Goal: Task Accomplishment & Management: Manage account settings

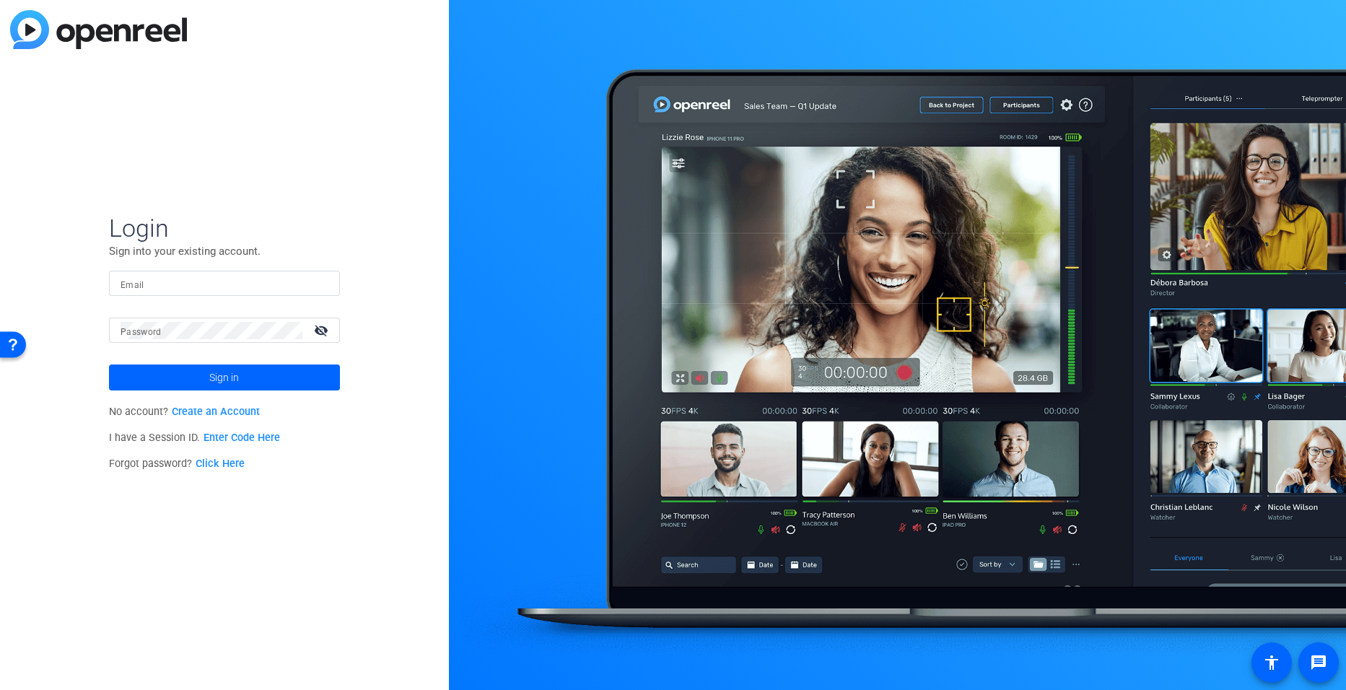
click at [201, 282] on input "Email" at bounding box center [225, 283] width 208 height 17
type input "[EMAIL_ADDRESS][DOMAIN_NAME]"
click at [316, 377] on span at bounding box center [224, 377] width 231 height 35
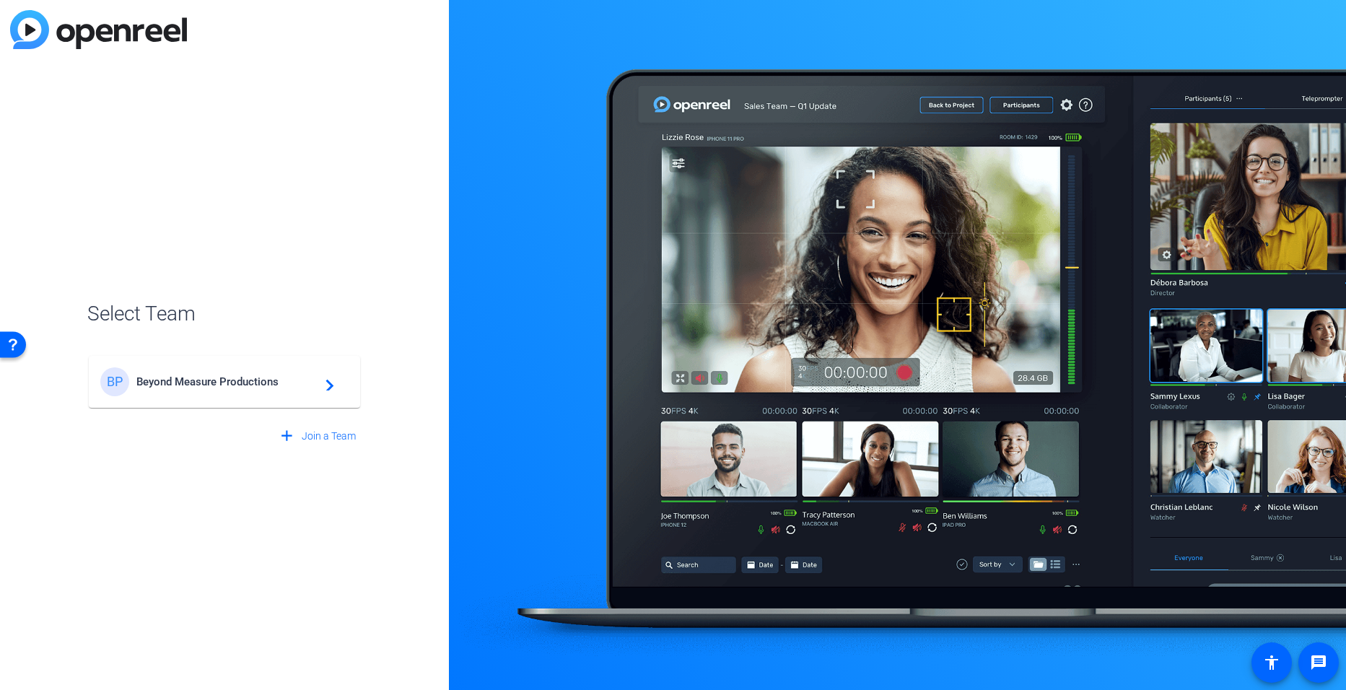
click at [290, 385] on span "Beyond Measure Productions" at bounding box center [226, 381] width 180 height 13
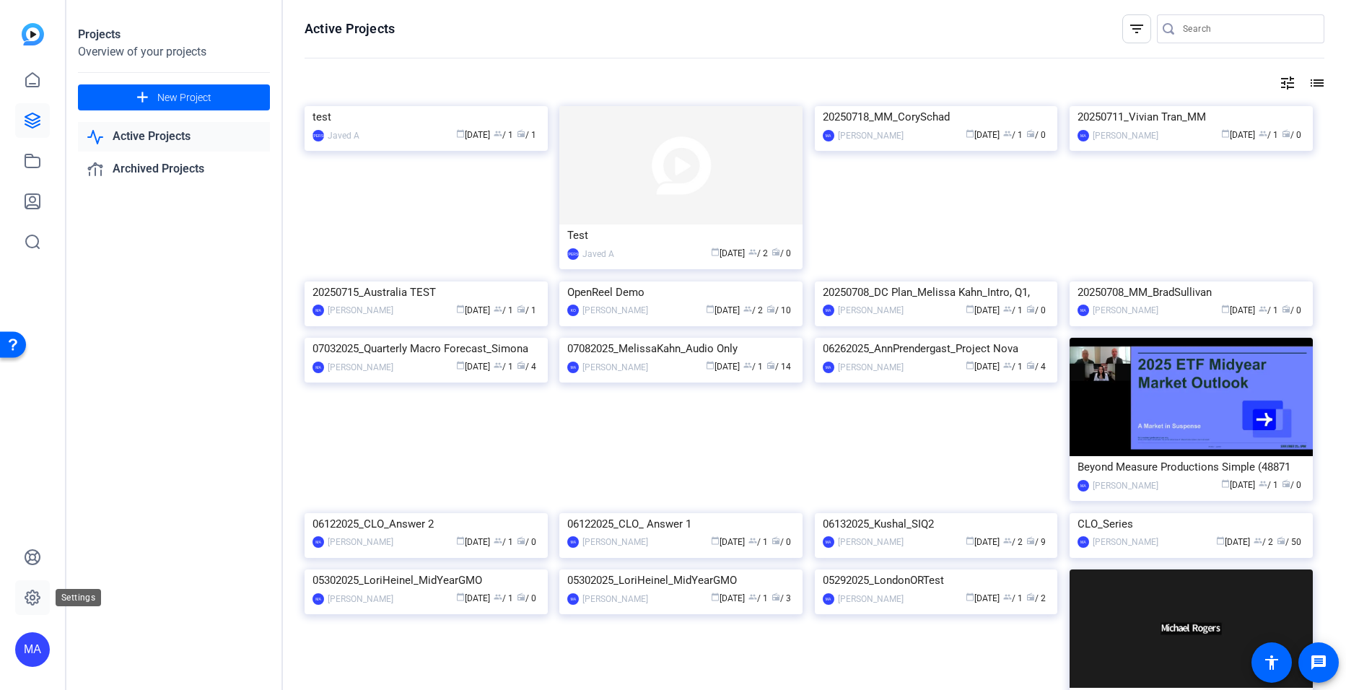
click at [36, 596] on icon at bounding box center [32, 597] width 17 height 17
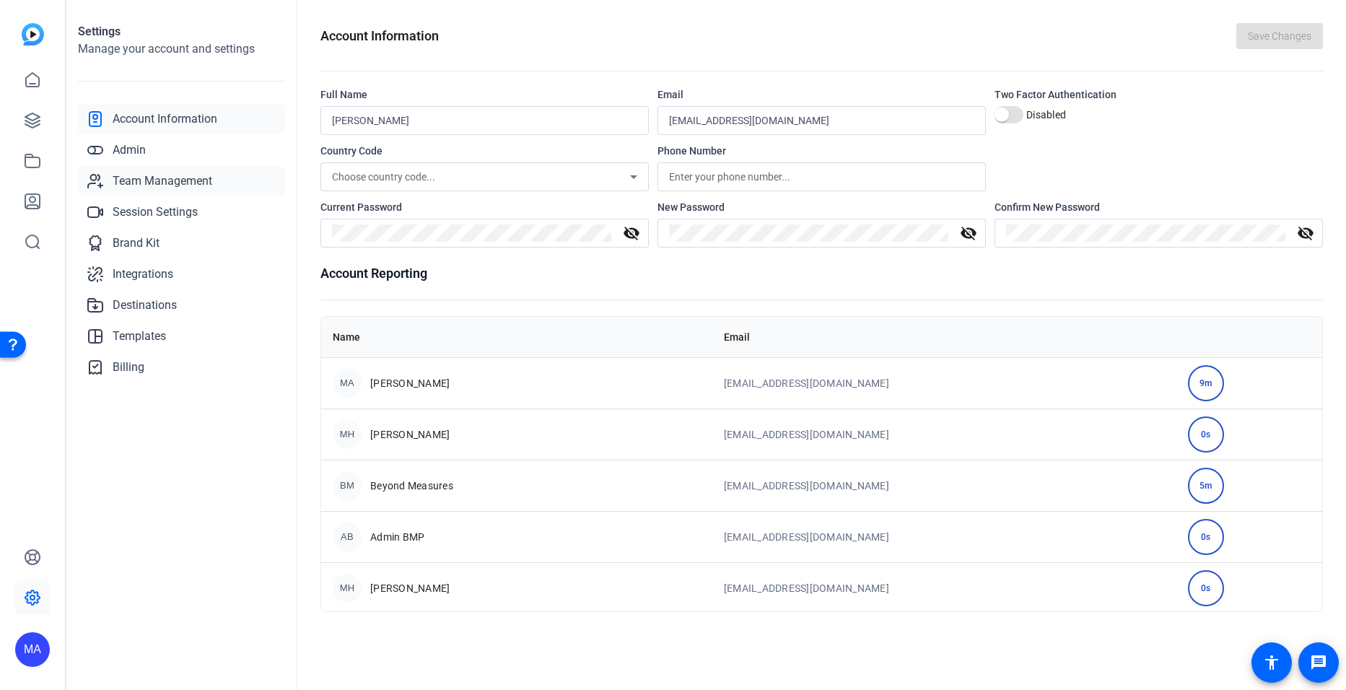
click at [141, 185] on span "Team Management" at bounding box center [163, 181] width 100 height 17
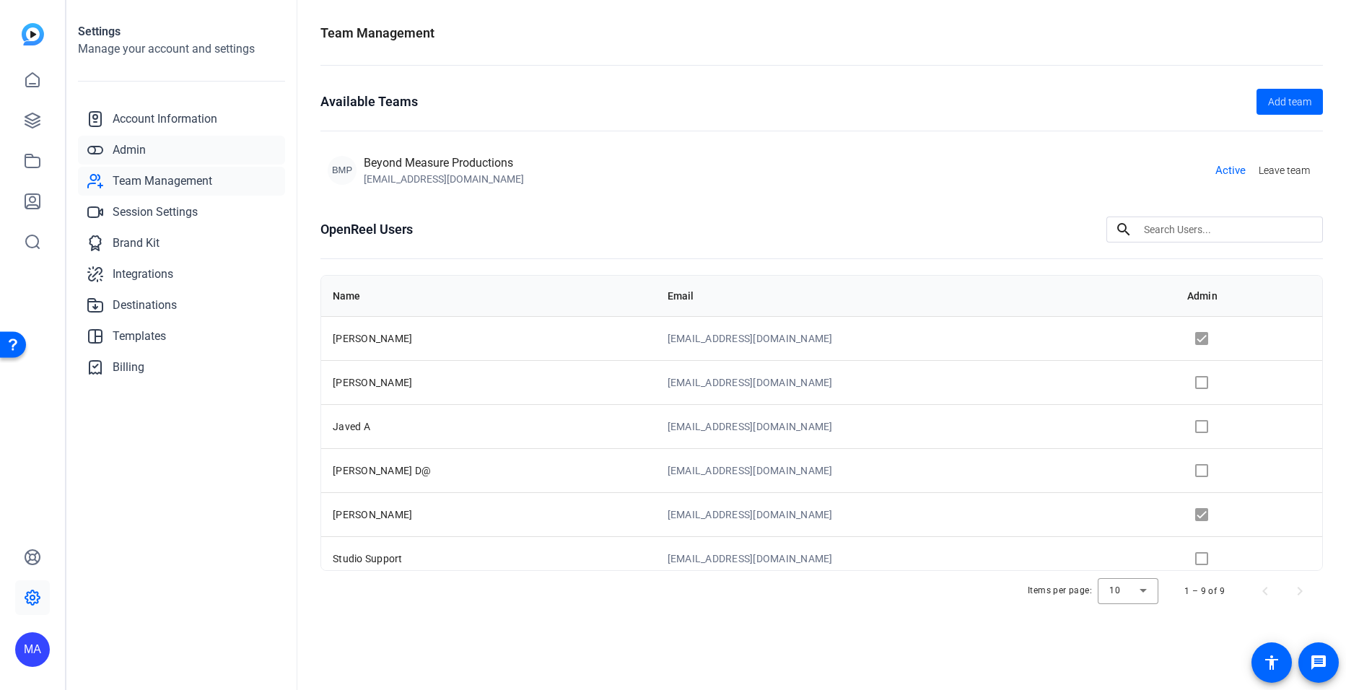
click at [134, 147] on span "Admin" at bounding box center [129, 149] width 33 height 17
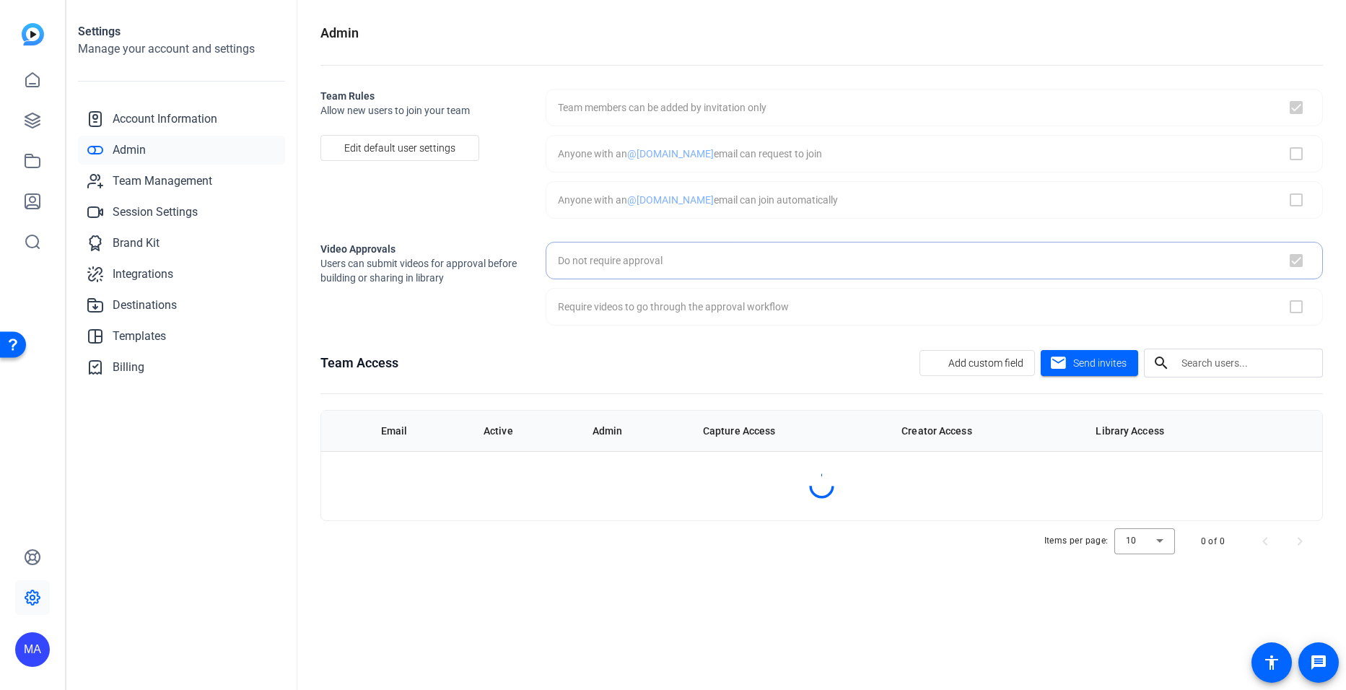
checkbox input "true"
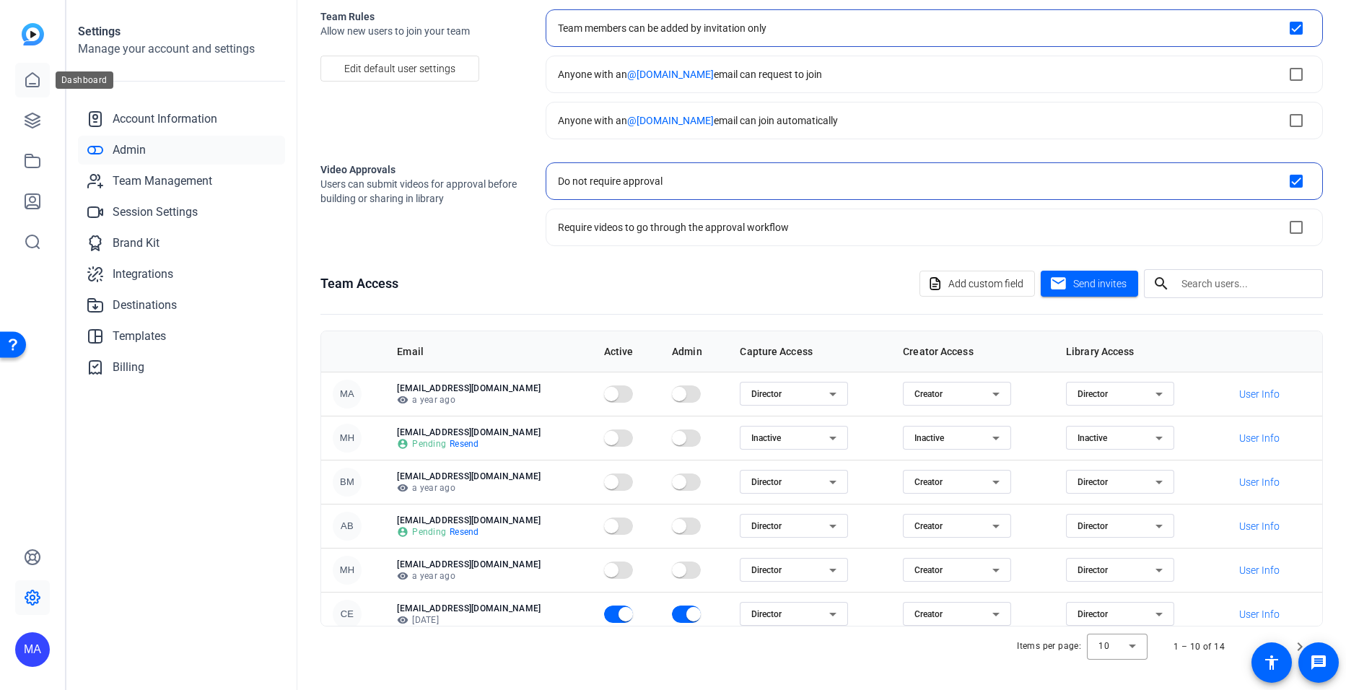
click at [22, 77] on link at bounding box center [32, 80] width 35 height 35
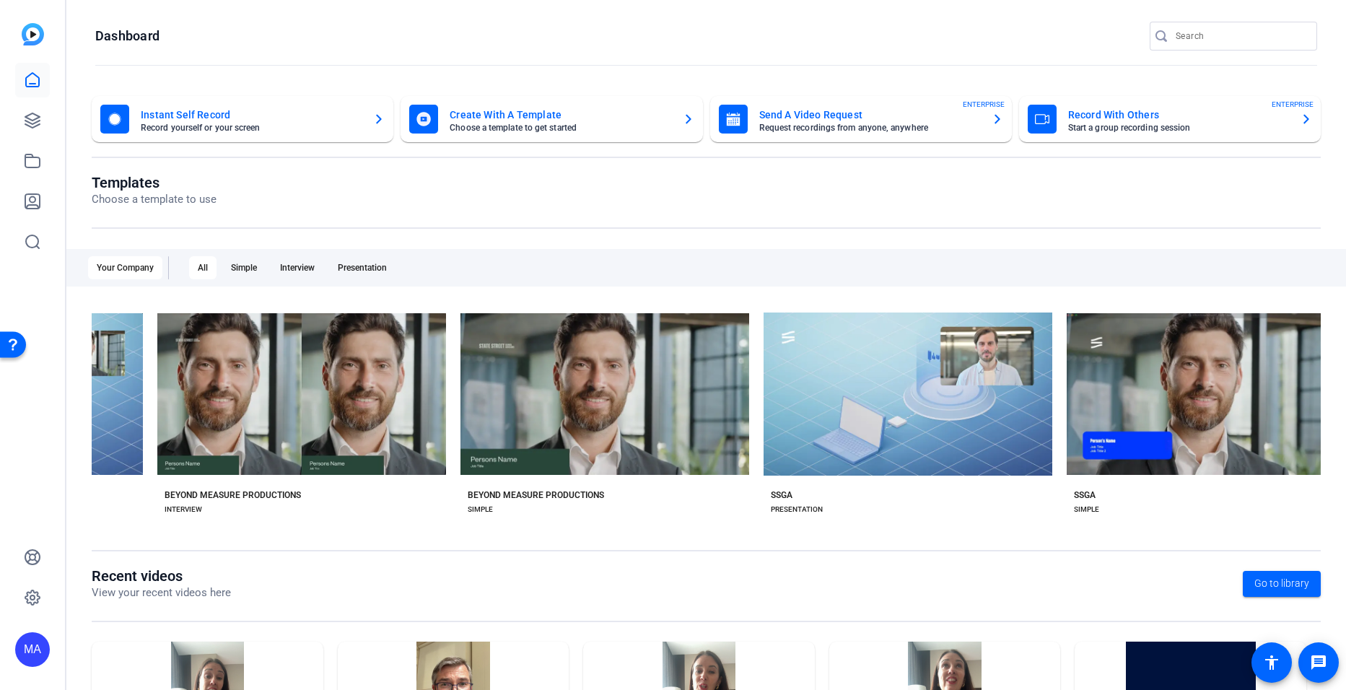
scroll to position [0, 279]
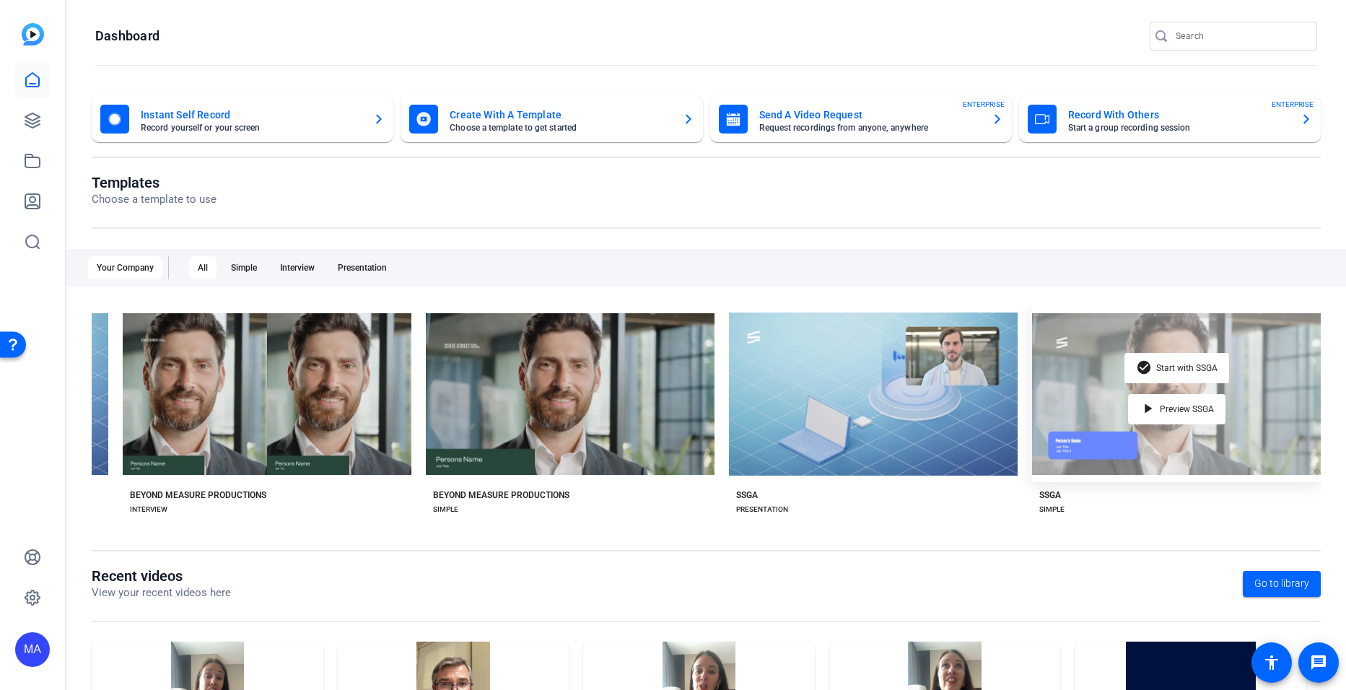
click at [1106, 349] on div "check_circle Start with SSGA play_arrow Preview SSGA" at bounding box center [1176, 394] width 289 height 176
click at [1180, 364] on span "Start with SSGA" at bounding box center [1186, 368] width 61 height 9
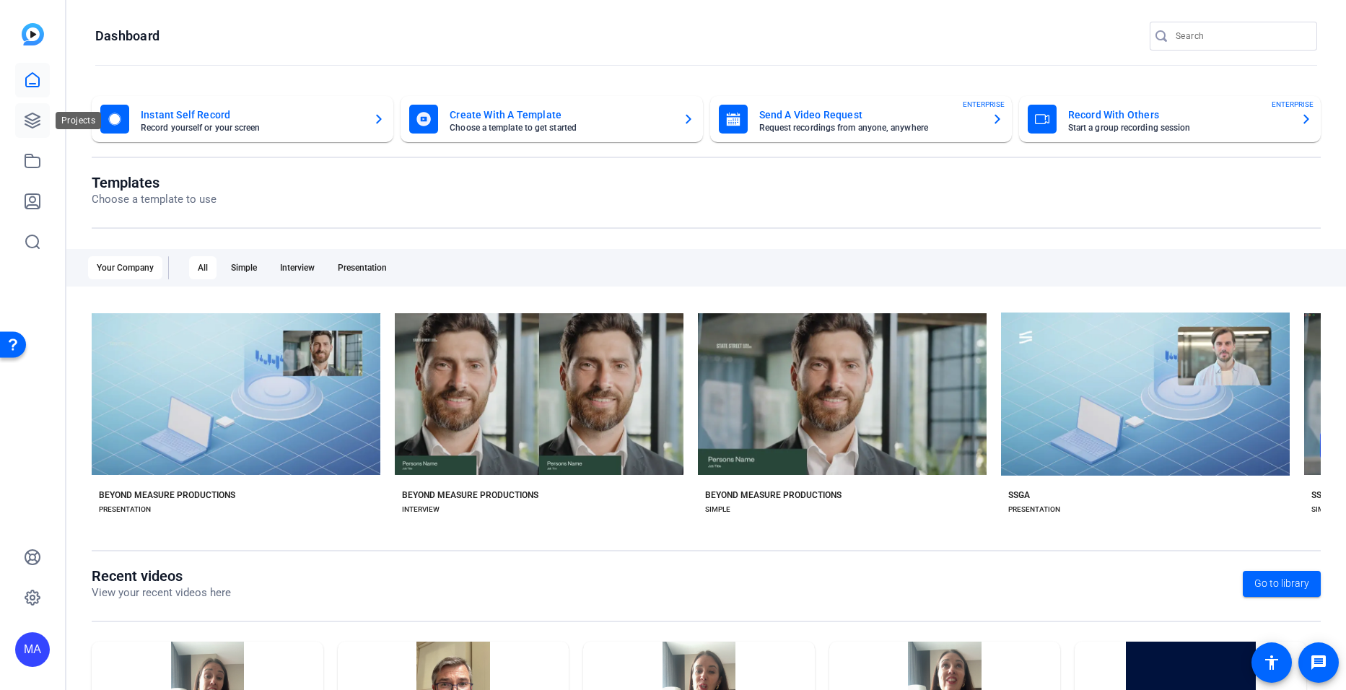
click at [31, 126] on icon at bounding box center [32, 120] width 17 height 17
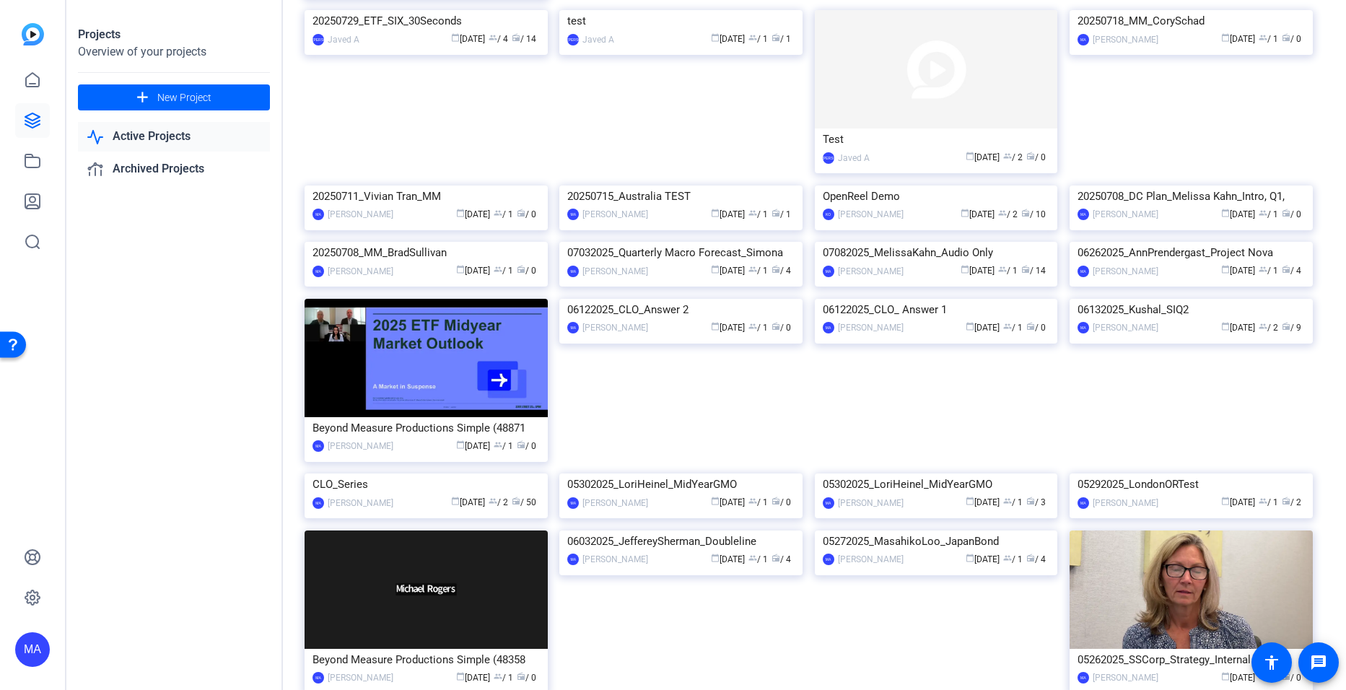
scroll to position [1081, 0]
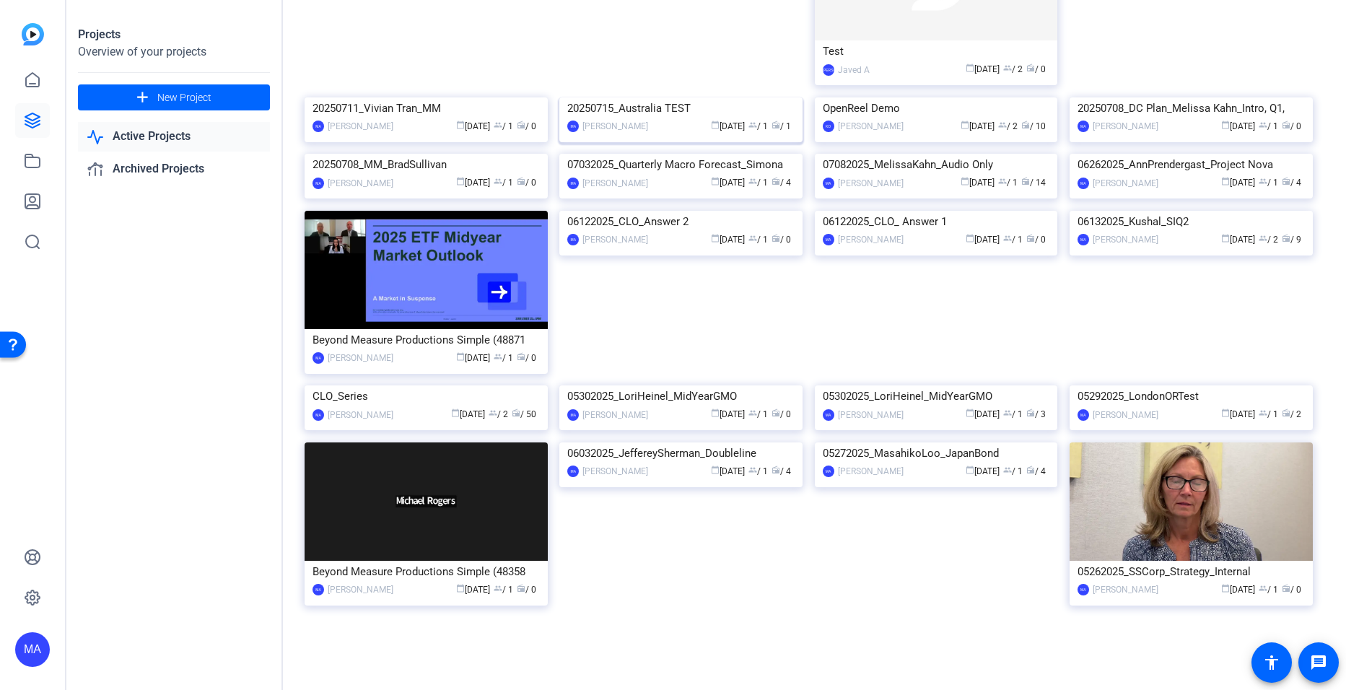
click at [663, 97] on img at bounding box center [680, 97] width 243 height 0
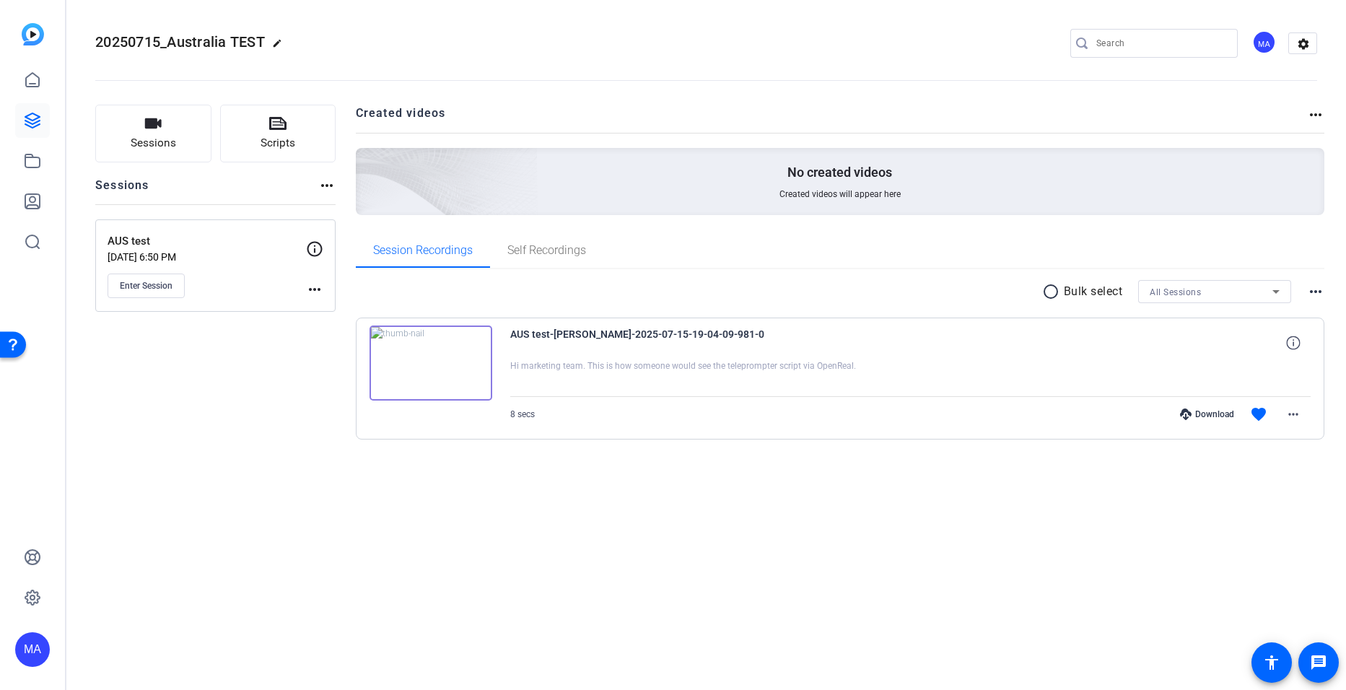
click at [430, 361] on img at bounding box center [431, 363] width 123 height 75
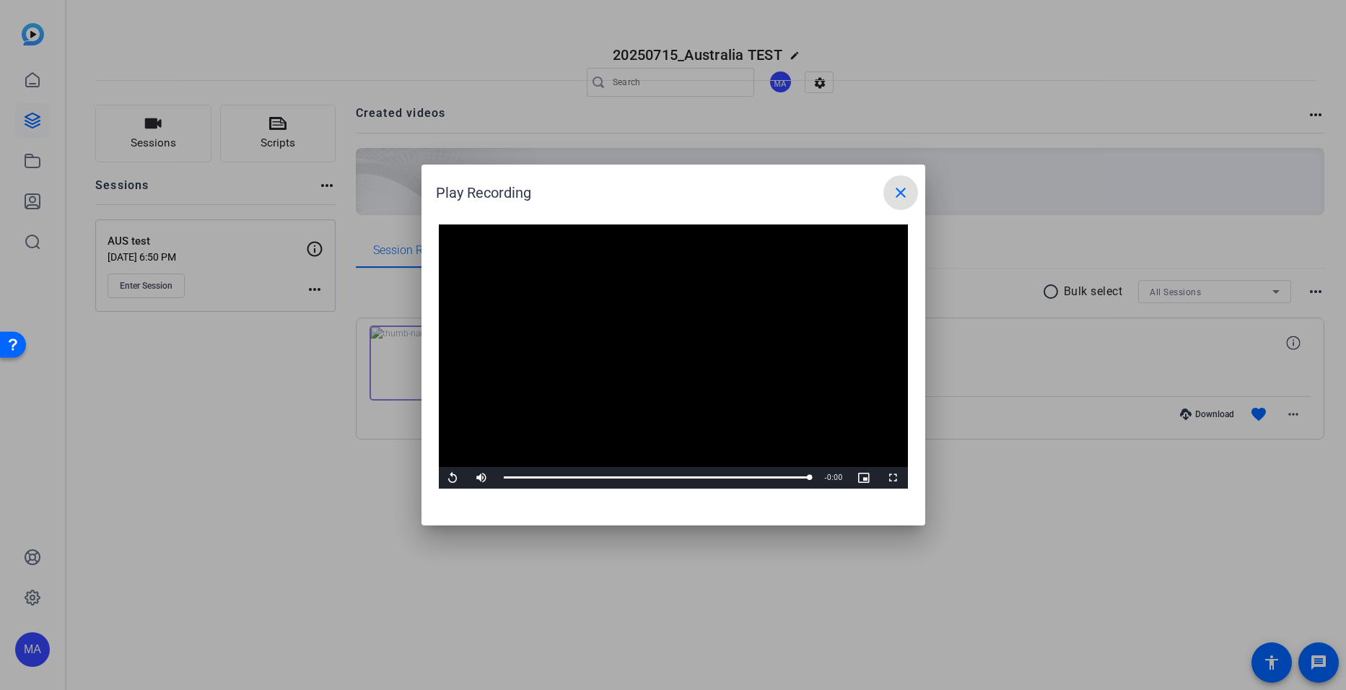
click at [899, 199] on mat-icon "close" at bounding box center [900, 192] width 17 height 17
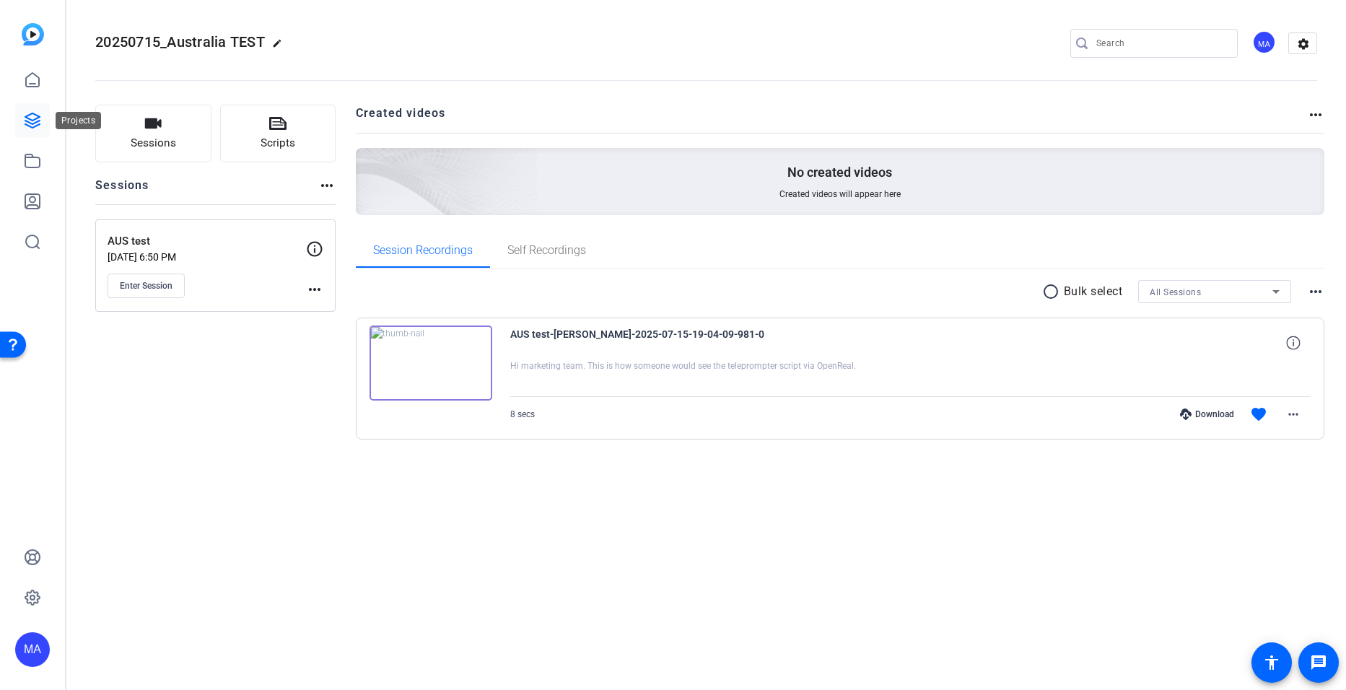
click at [43, 127] on link at bounding box center [32, 120] width 35 height 35
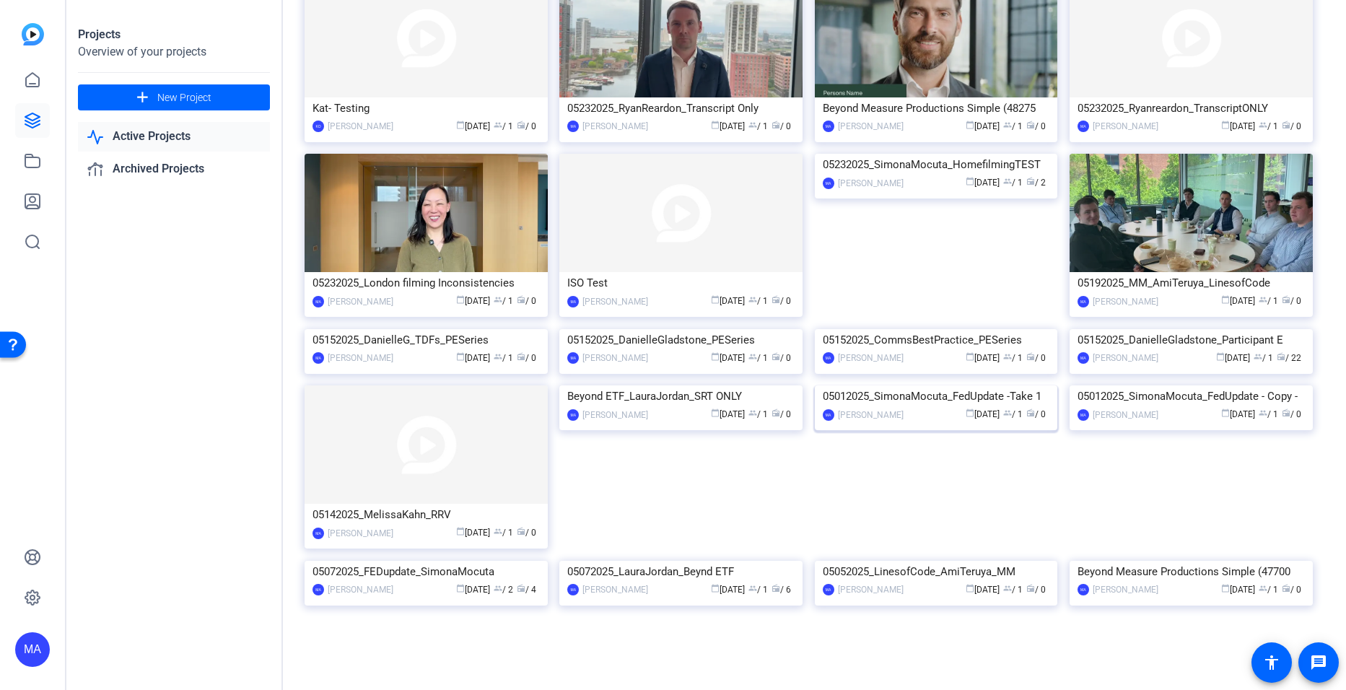
scroll to position [2524, 0]
click at [767, 385] on img at bounding box center [680, 385] width 243 height 0
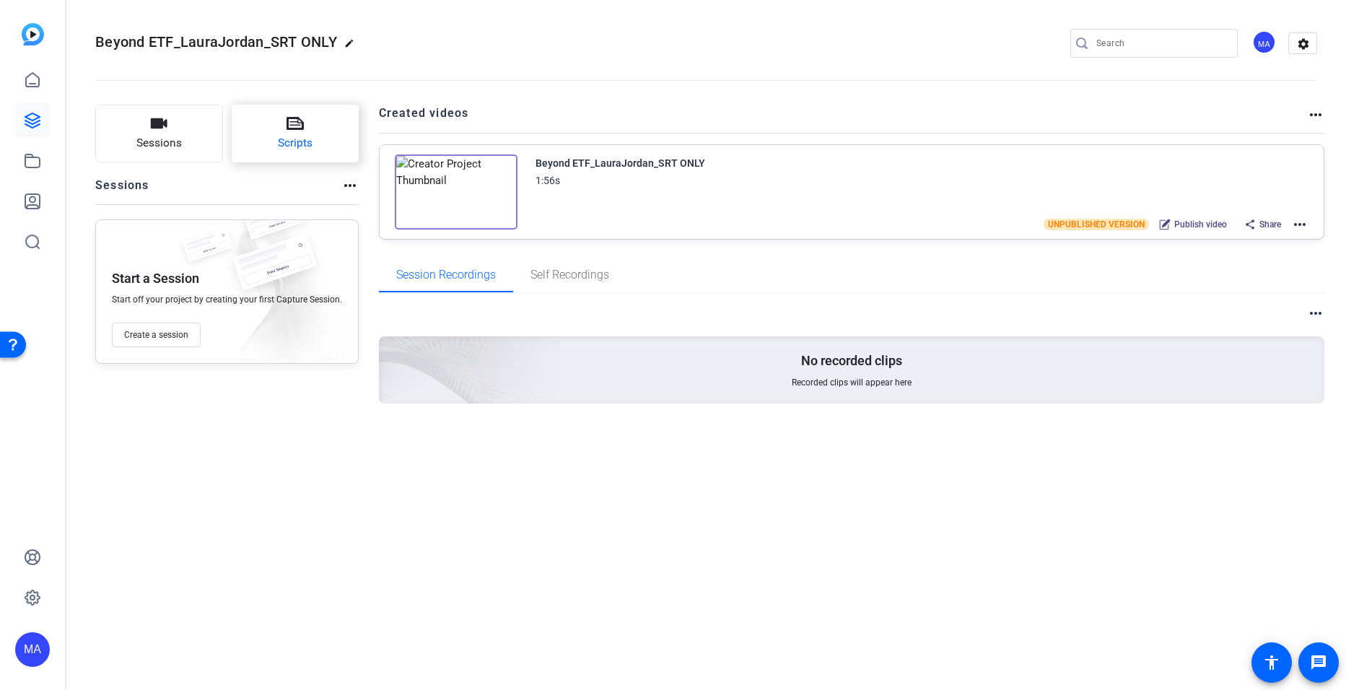
click at [263, 146] on button "Scripts" at bounding box center [296, 134] width 128 height 58
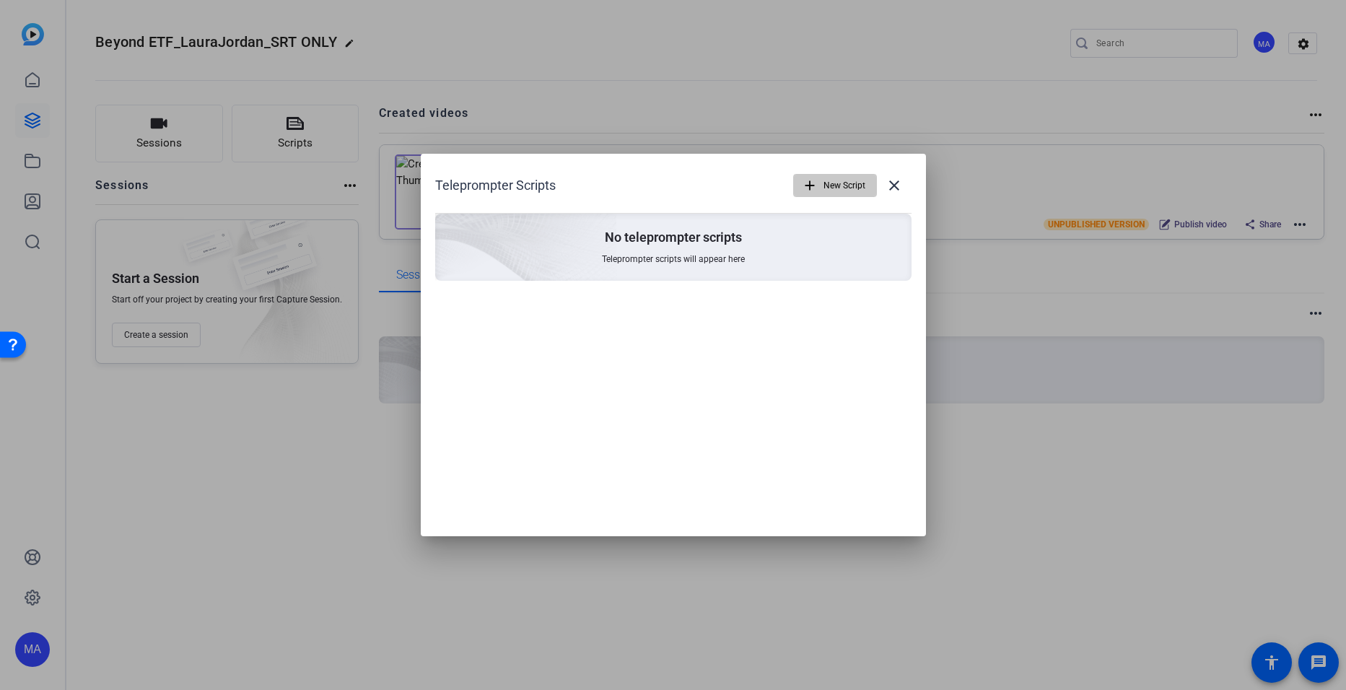
click at [837, 199] on span "button" at bounding box center [835, 185] width 82 height 35
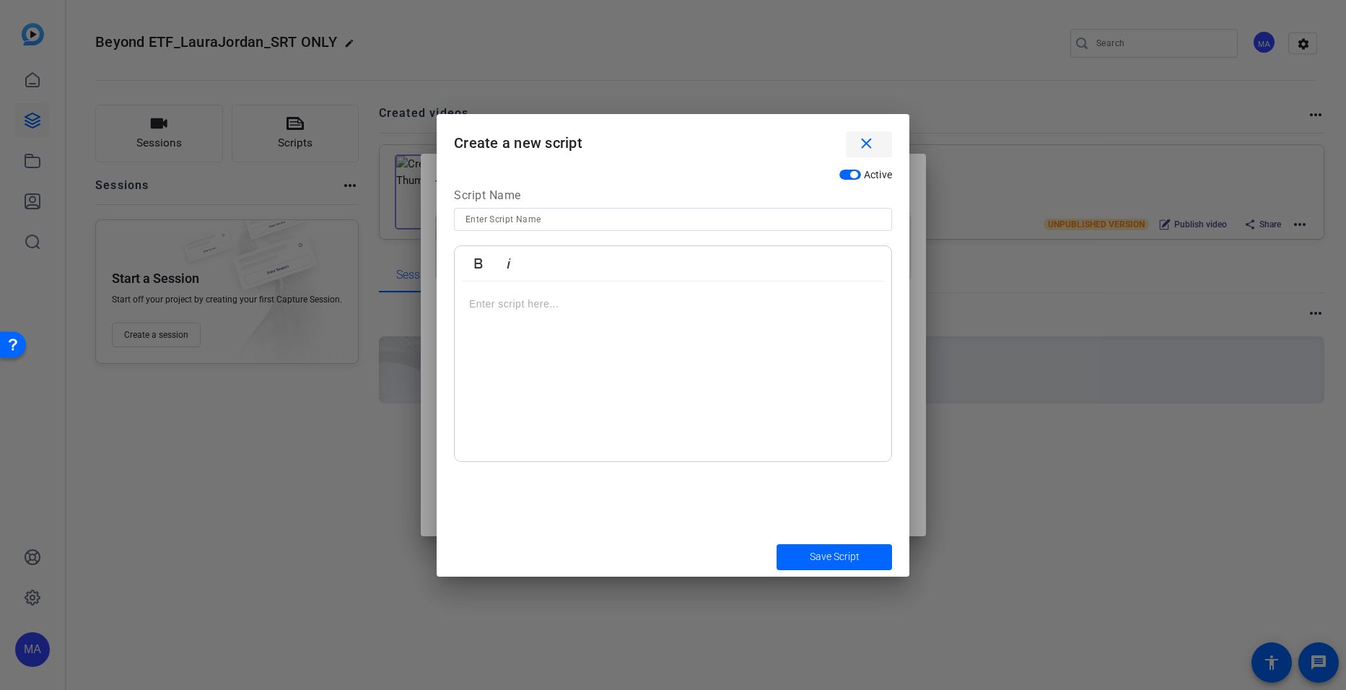
click at [868, 139] on mat-icon "close" at bounding box center [867, 144] width 18 height 18
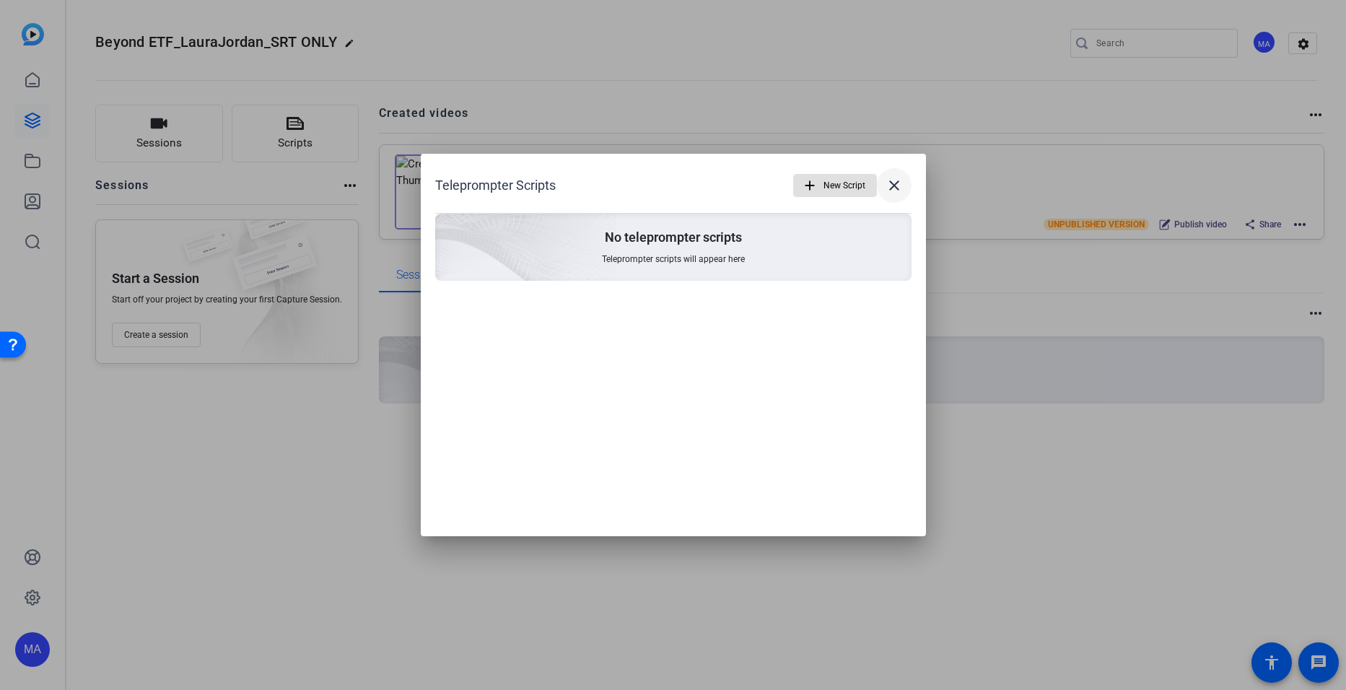
click at [888, 178] on mat-icon "close" at bounding box center [894, 185] width 17 height 17
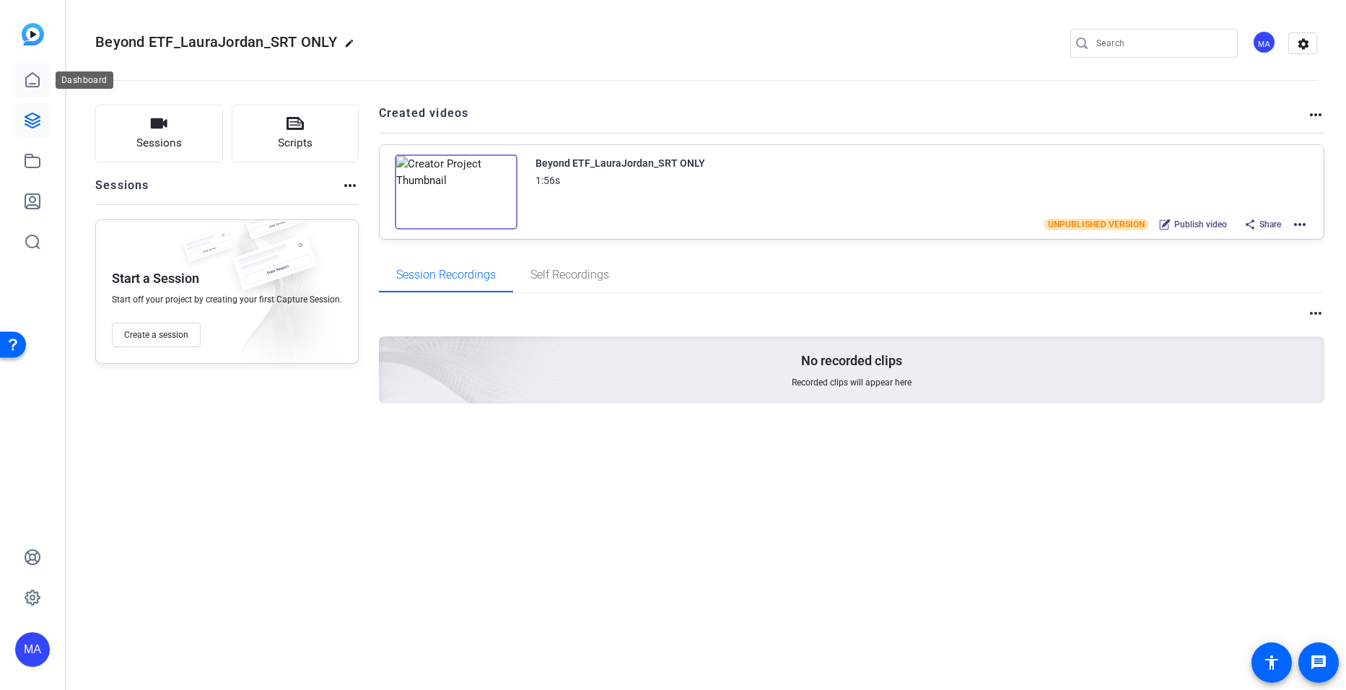
click at [21, 84] on link at bounding box center [32, 80] width 35 height 35
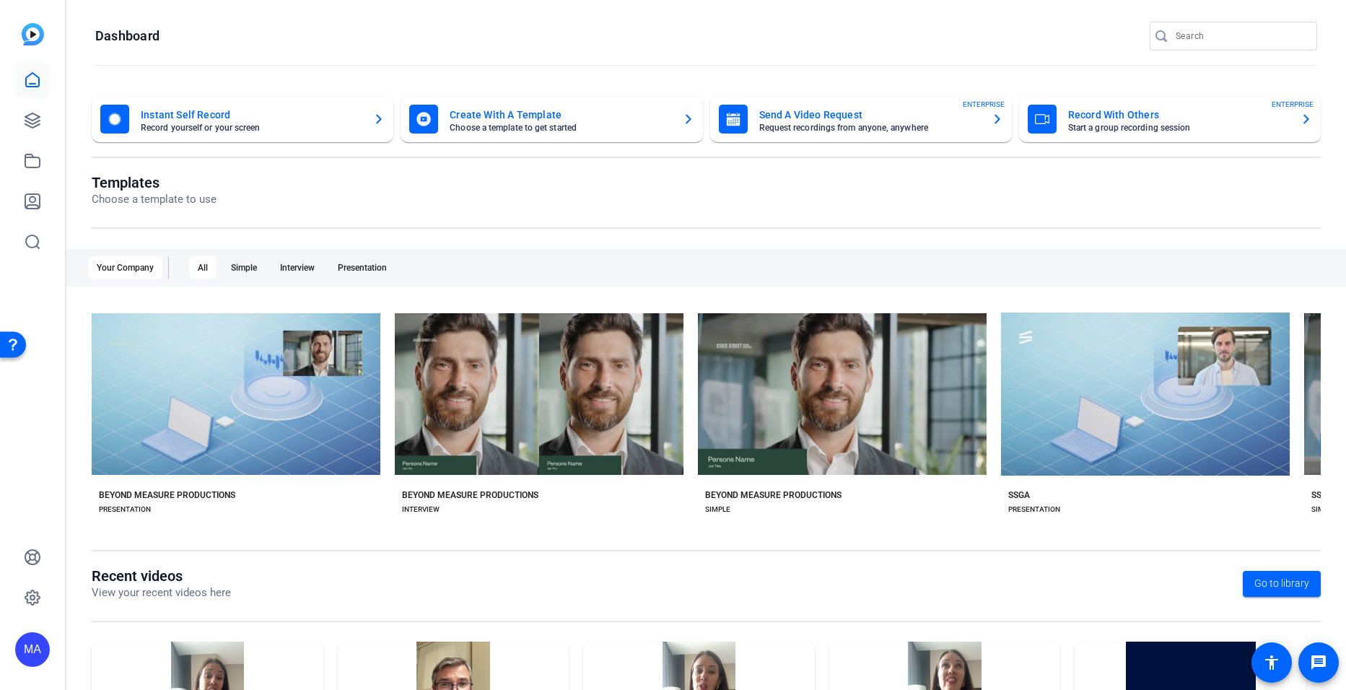
click at [246, 123] on mat-card-title "Instant Self Record" at bounding box center [251, 114] width 221 height 17
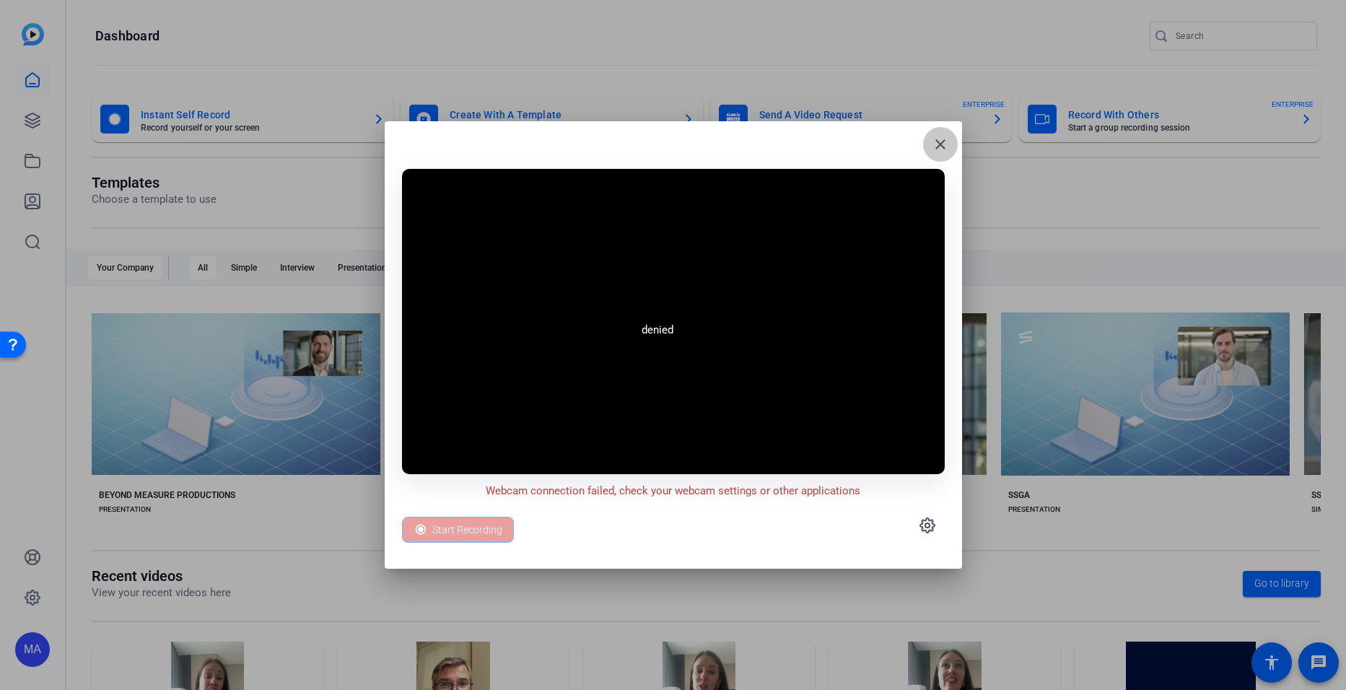
click at [938, 155] on span at bounding box center [940, 144] width 35 height 35
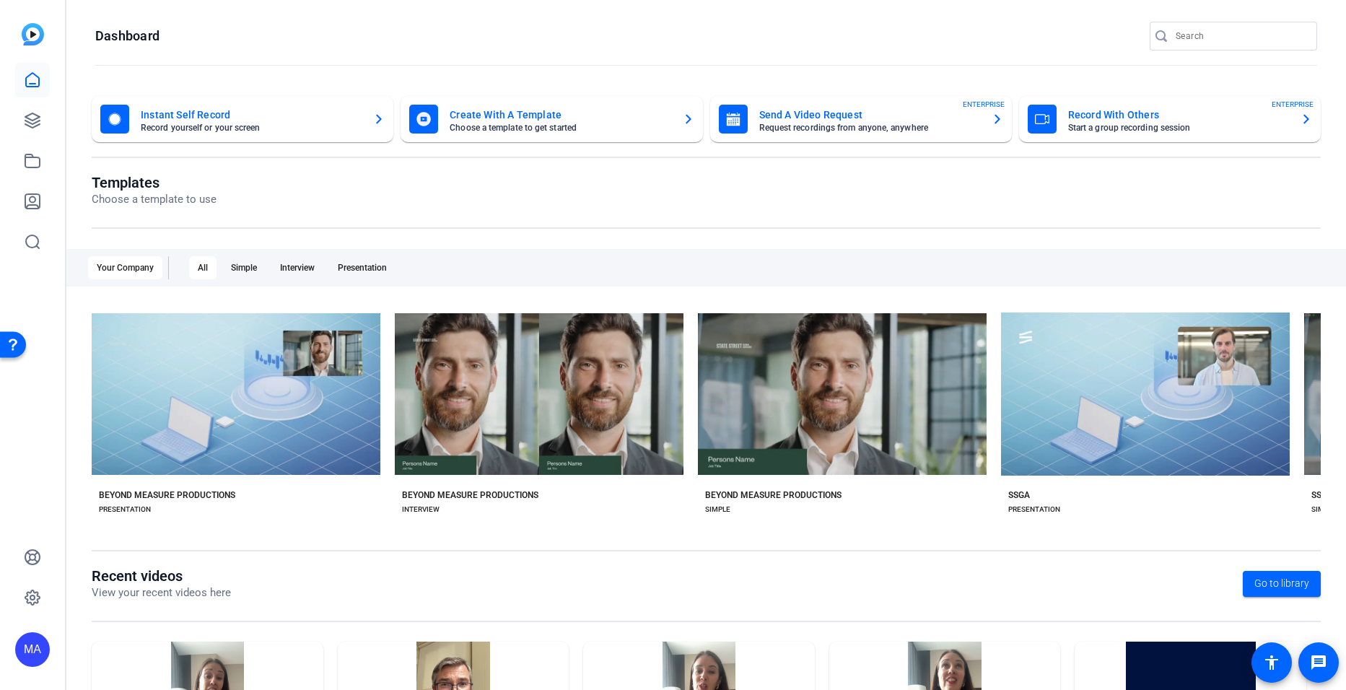
click at [828, 132] on div "Send A Video Request Request recordings from anyone, anywhere ENTERPRISE" at bounding box center [861, 119] width 284 height 29
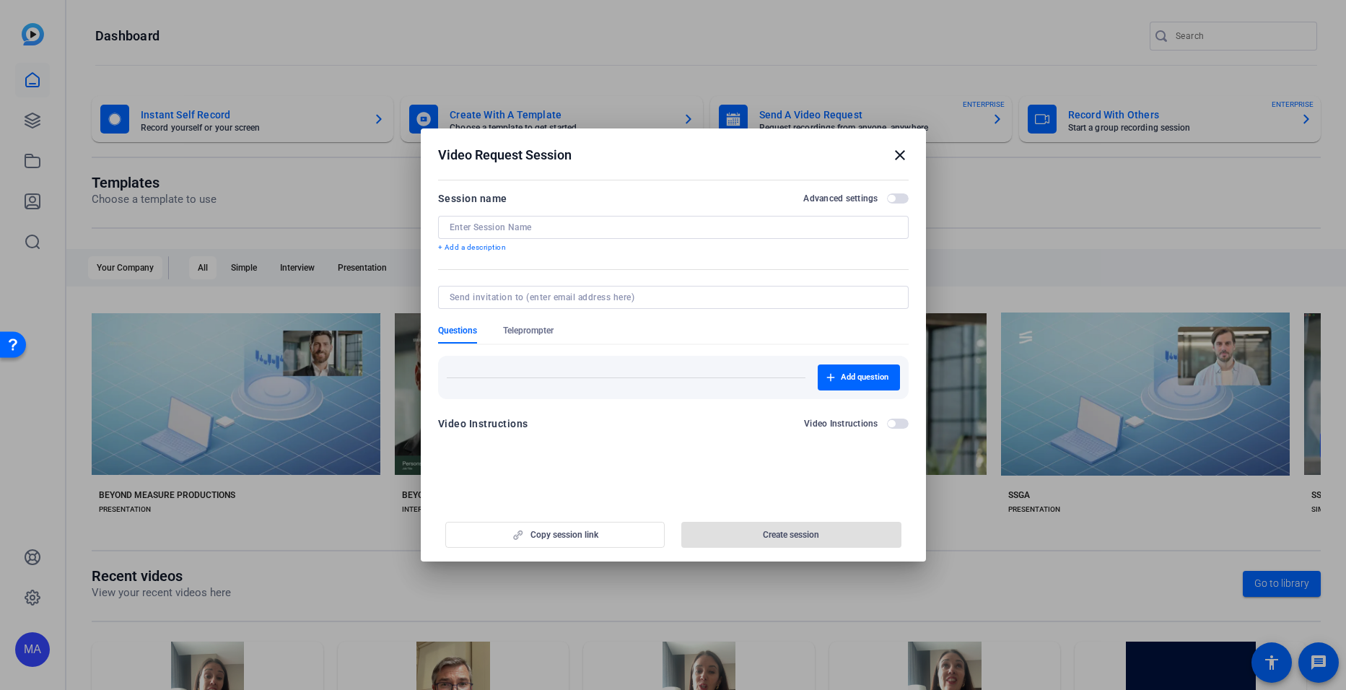
click at [531, 427] on div "Video Instructions Video Instructions" at bounding box center [673, 423] width 471 height 17
click at [890, 426] on span "button" at bounding box center [891, 423] width 7 height 7
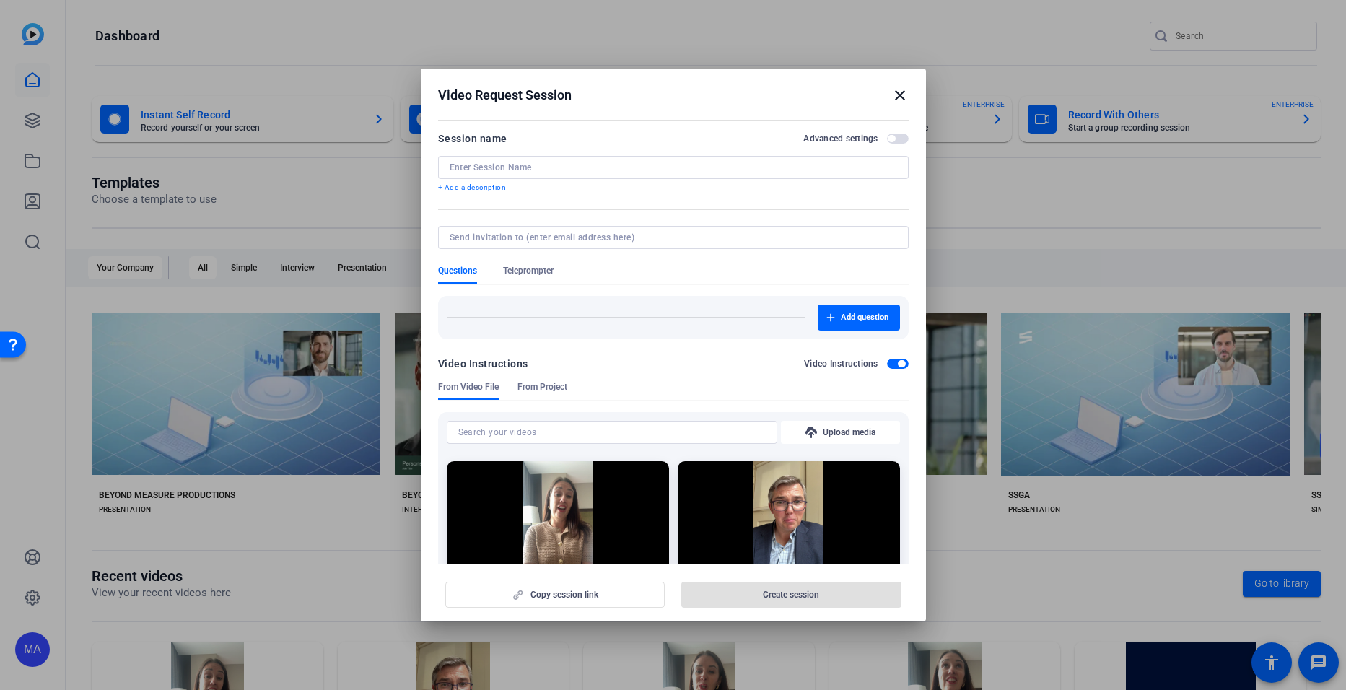
click at [892, 90] on mat-icon "close" at bounding box center [900, 95] width 17 height 17
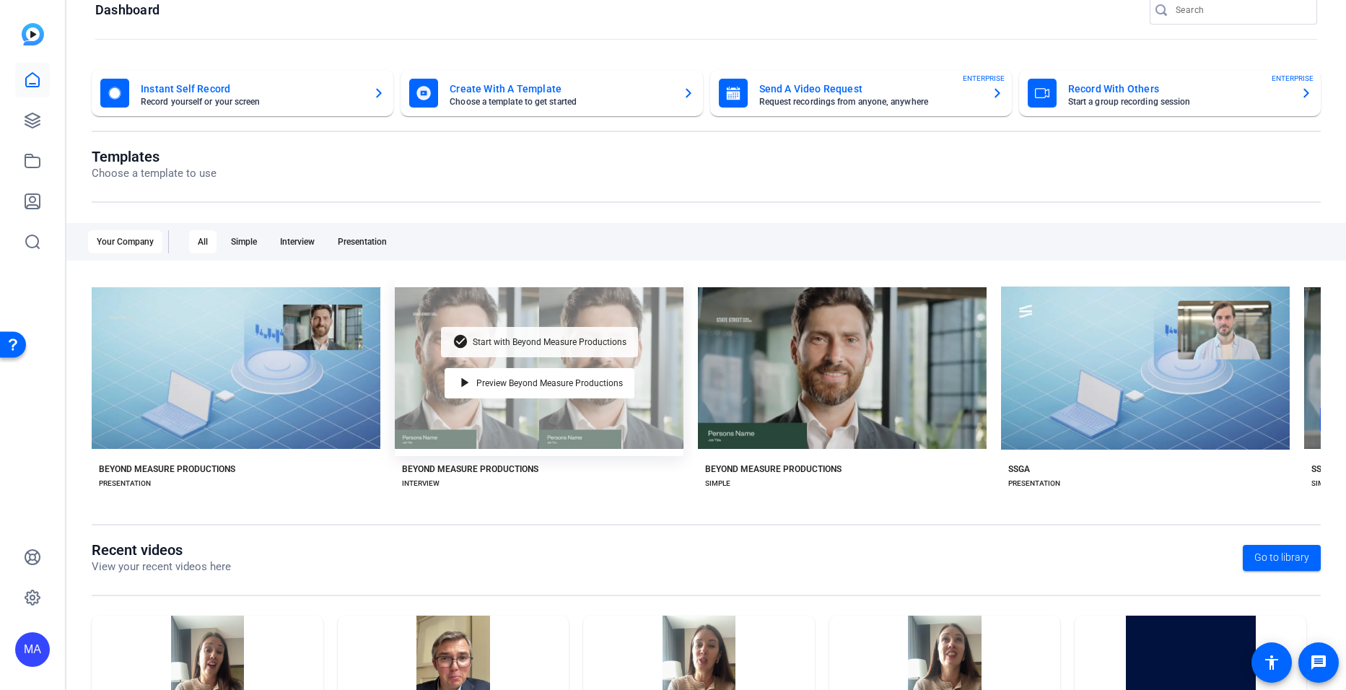
scroll to position [14, 0]
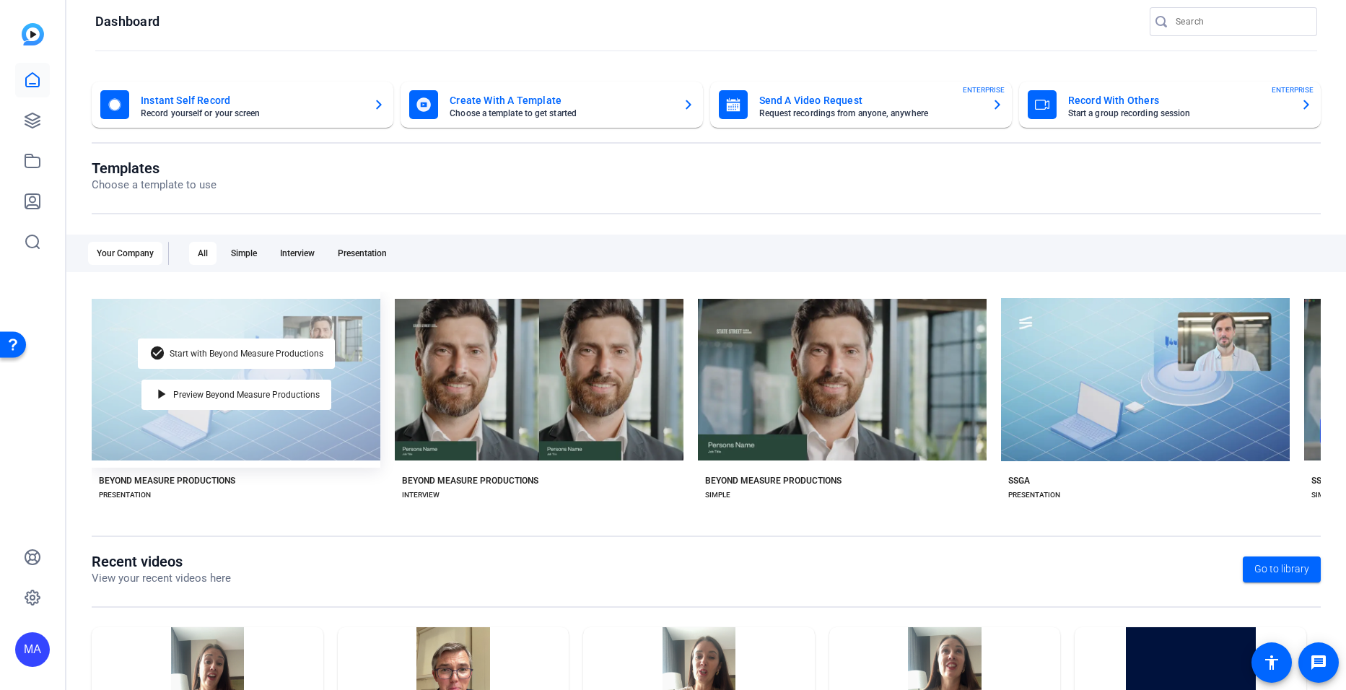
click at [273, 429] on div "check_circle Start with Beyond Measure Productions play_arrow Preview Beyond Me…" at bounding box center [236, 380] width 289 height 176
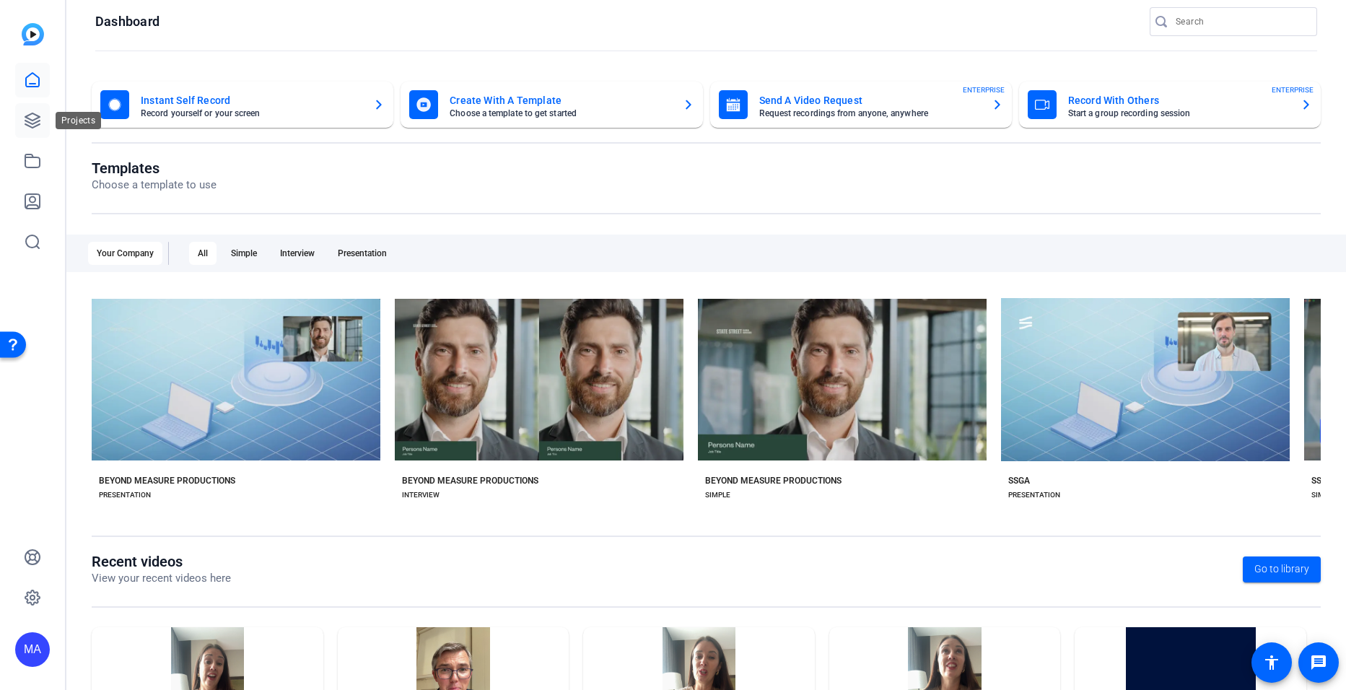
click at [35, 113] on icon at bounding box center [32, 120] width 17 height 17
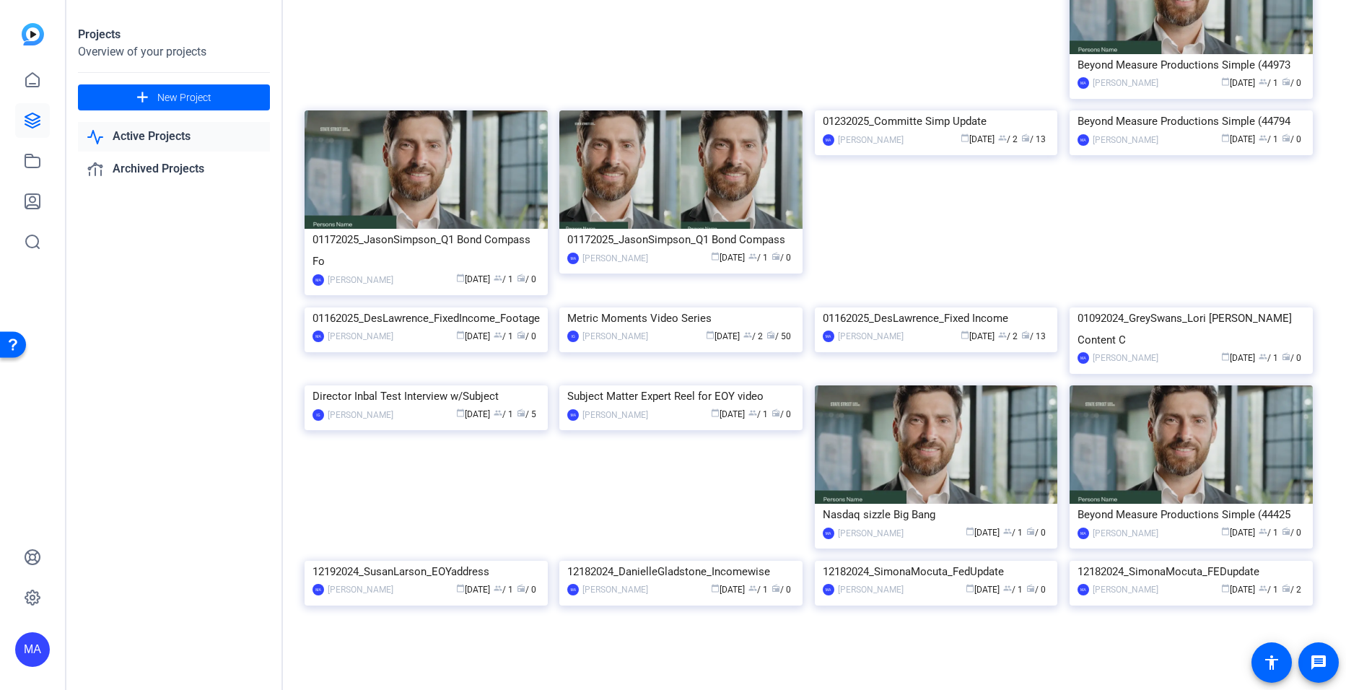
scroll to position [5499, 0]
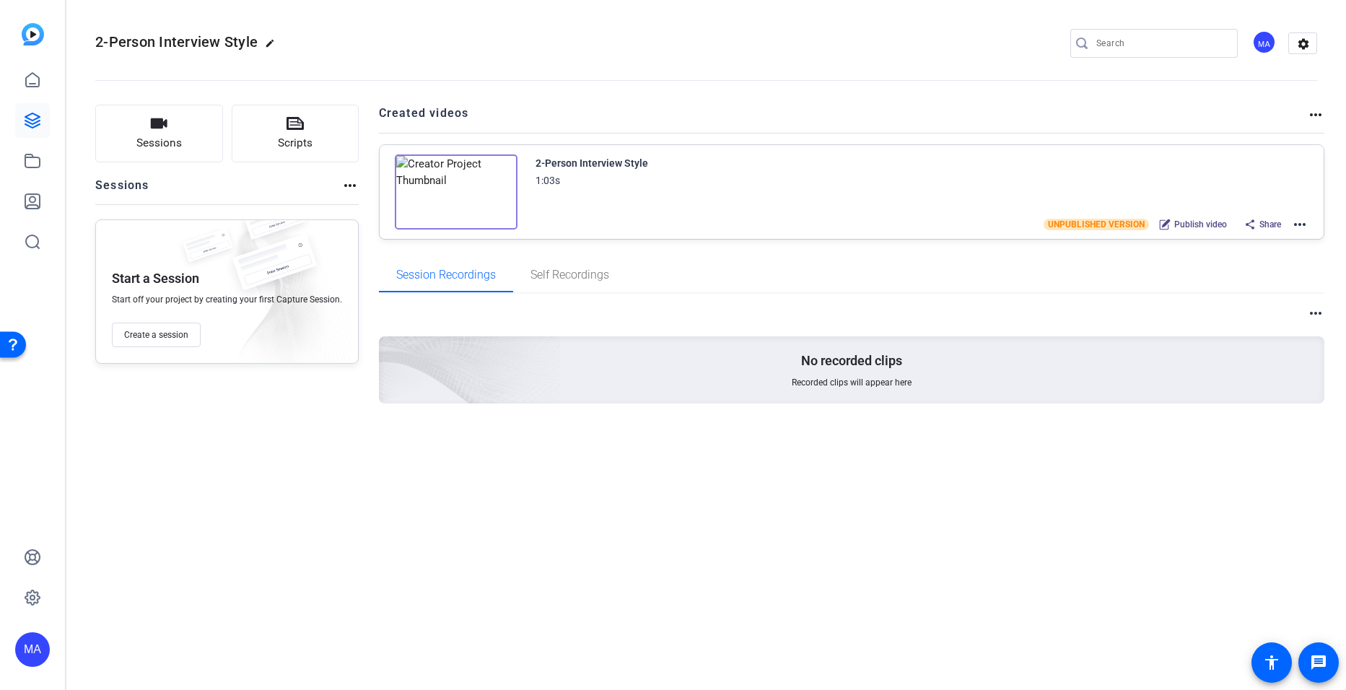
click at [448, 184] on img at bounding box center [456, 191] width 123 height 75
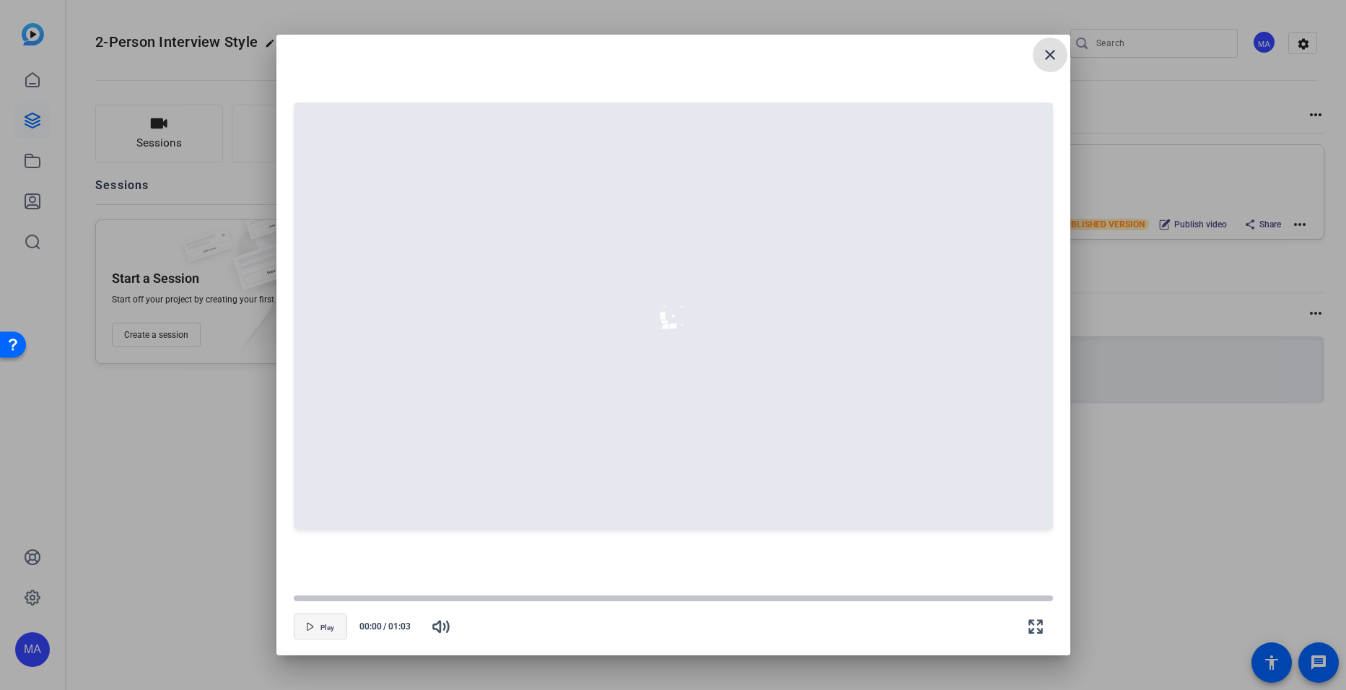
click at [336, 629] on span "button" at bounding box center [321, 626] width 52 height 35
click at [321, 622] on span "Play" at bounding box center [328, 627] width 14 height 11
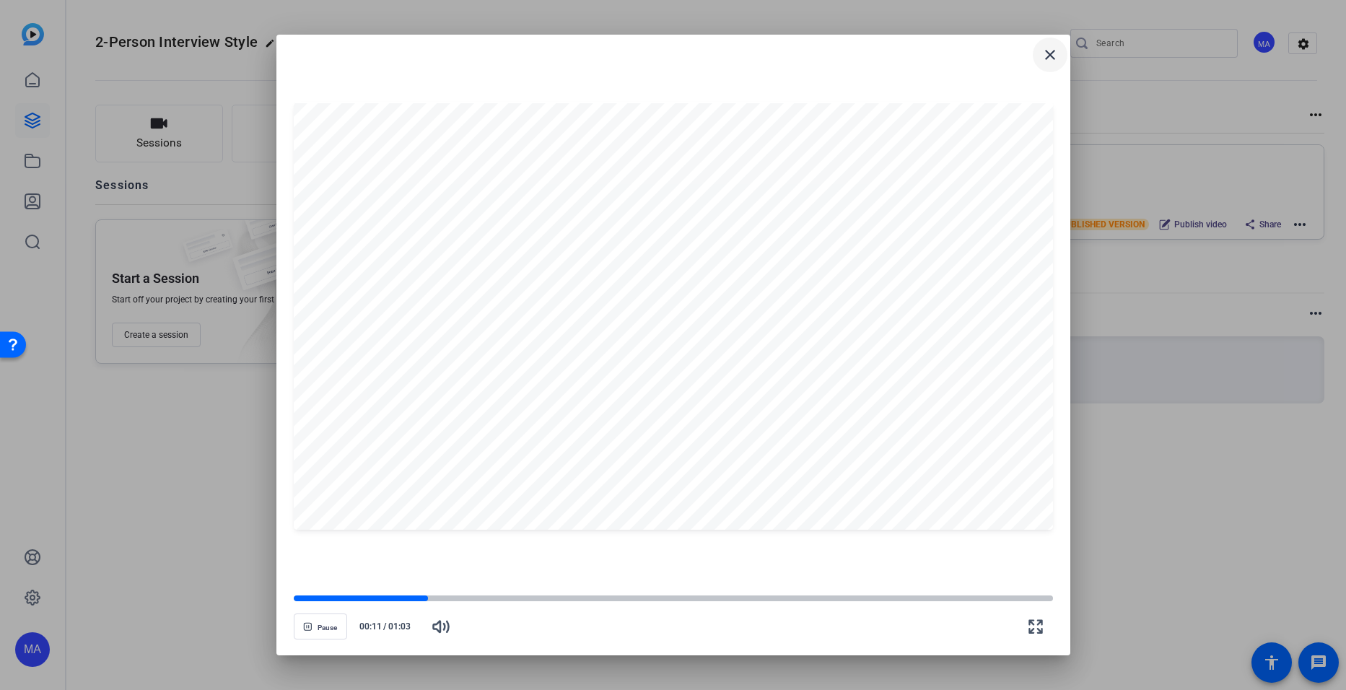
click at [1055, 58] on mat-icon "close" at bounding box center [1050, 54] width 17 height 17
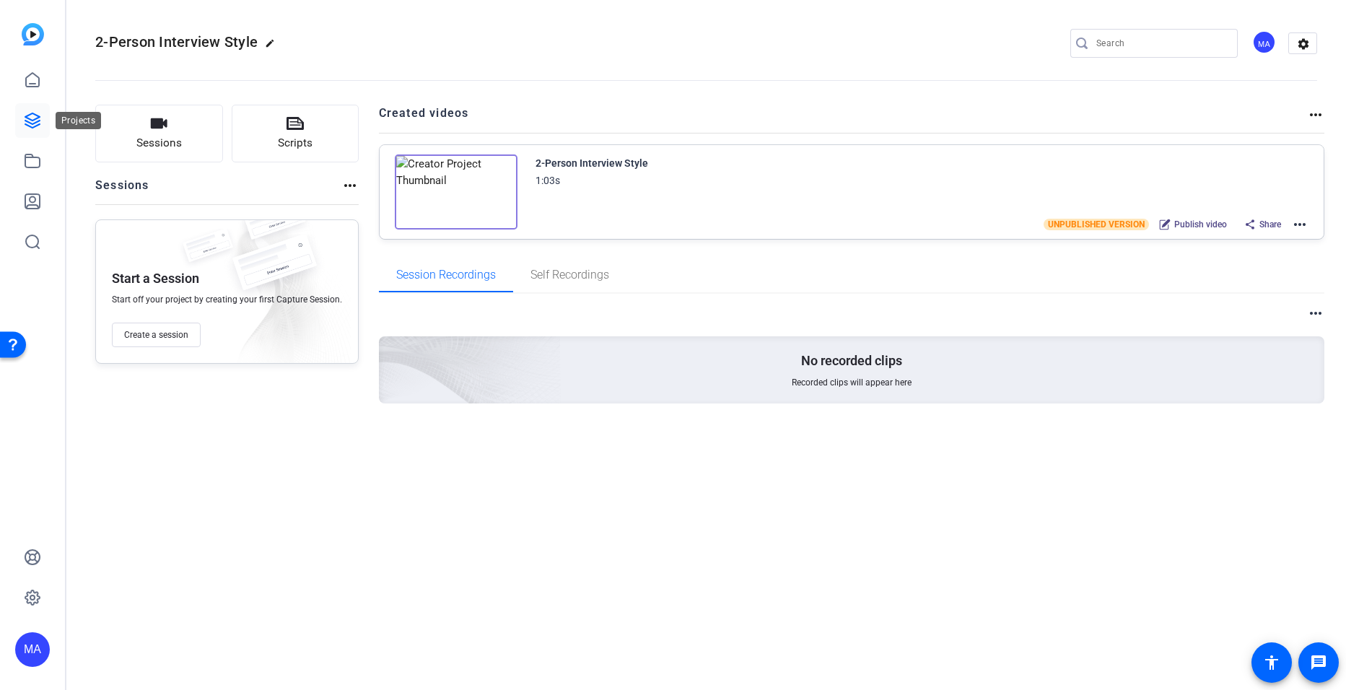
click at [30, 129] on link at bounding box center [32, 120] width 35 height 35
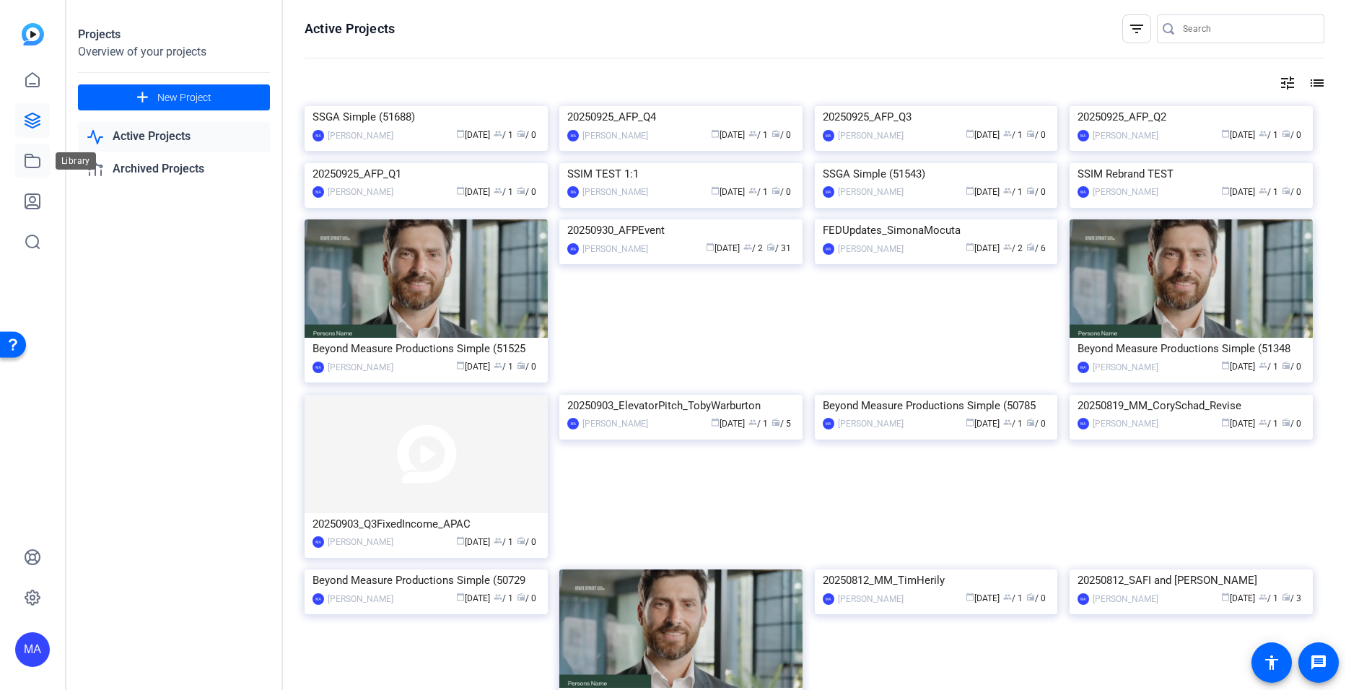
click at [35, 172] on link at bounding box center [32, 161] width 35 height 35
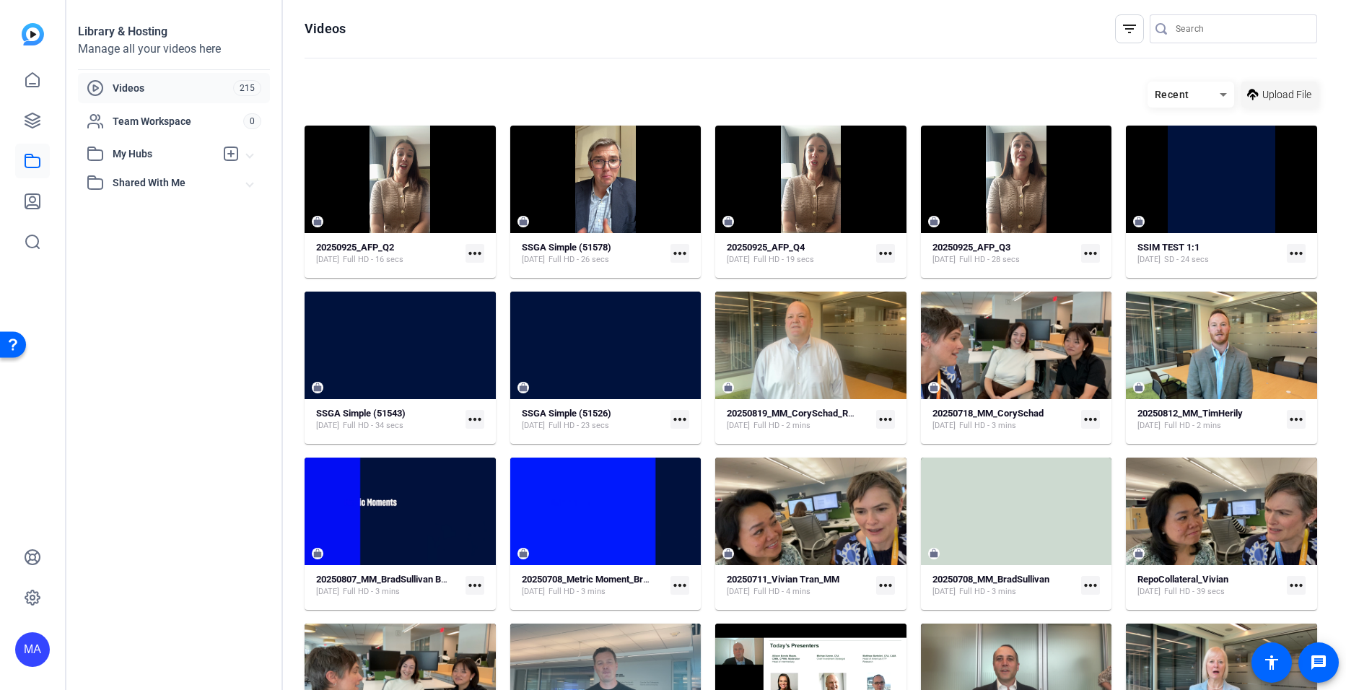
click at [1269, 101] on span "Upload File" at bounding box center [1287, 94] width 49 height 15
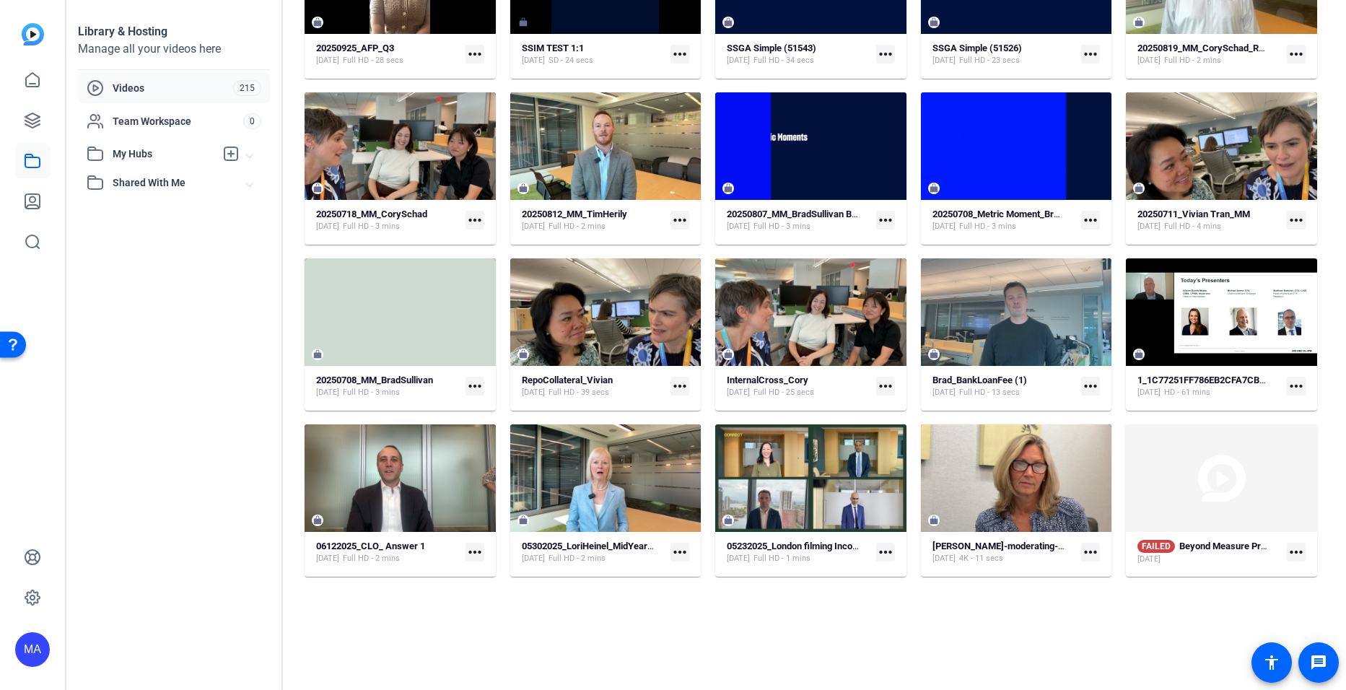
scroll to position [419, 0]
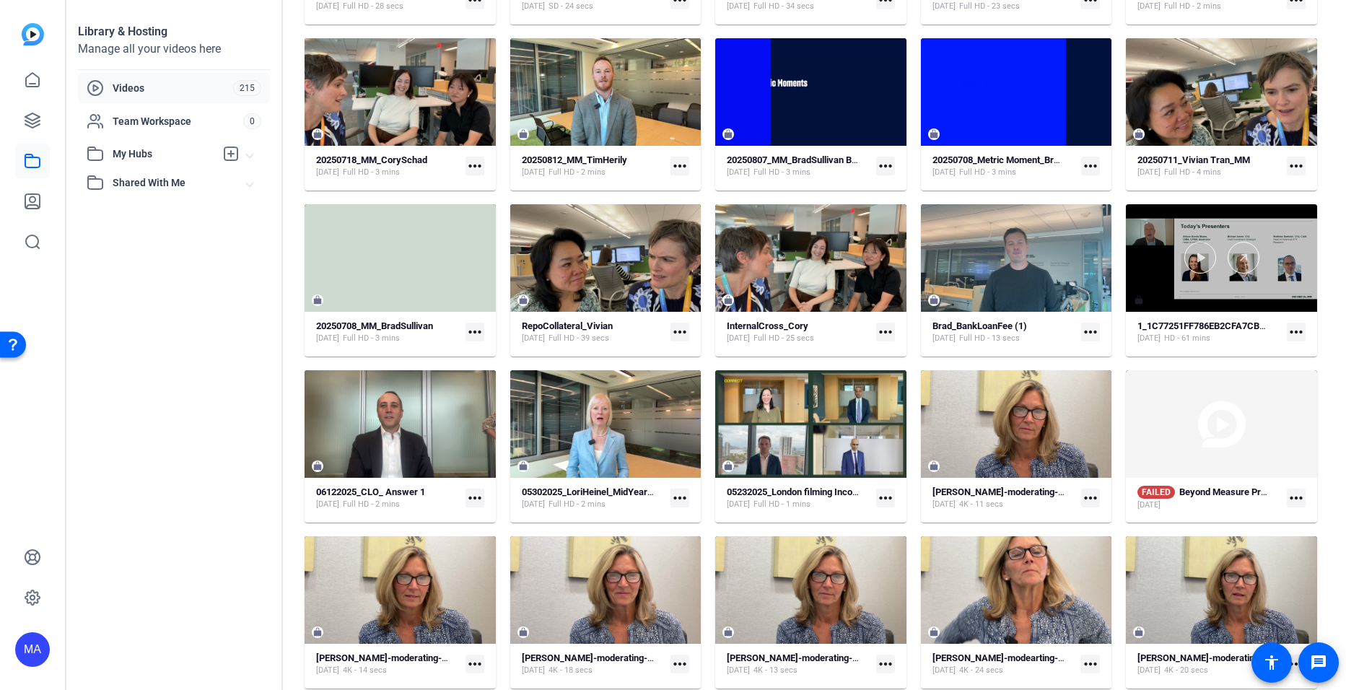
click at [1206, 302] on div at bounding box center [1221, 258] width 191 height 108
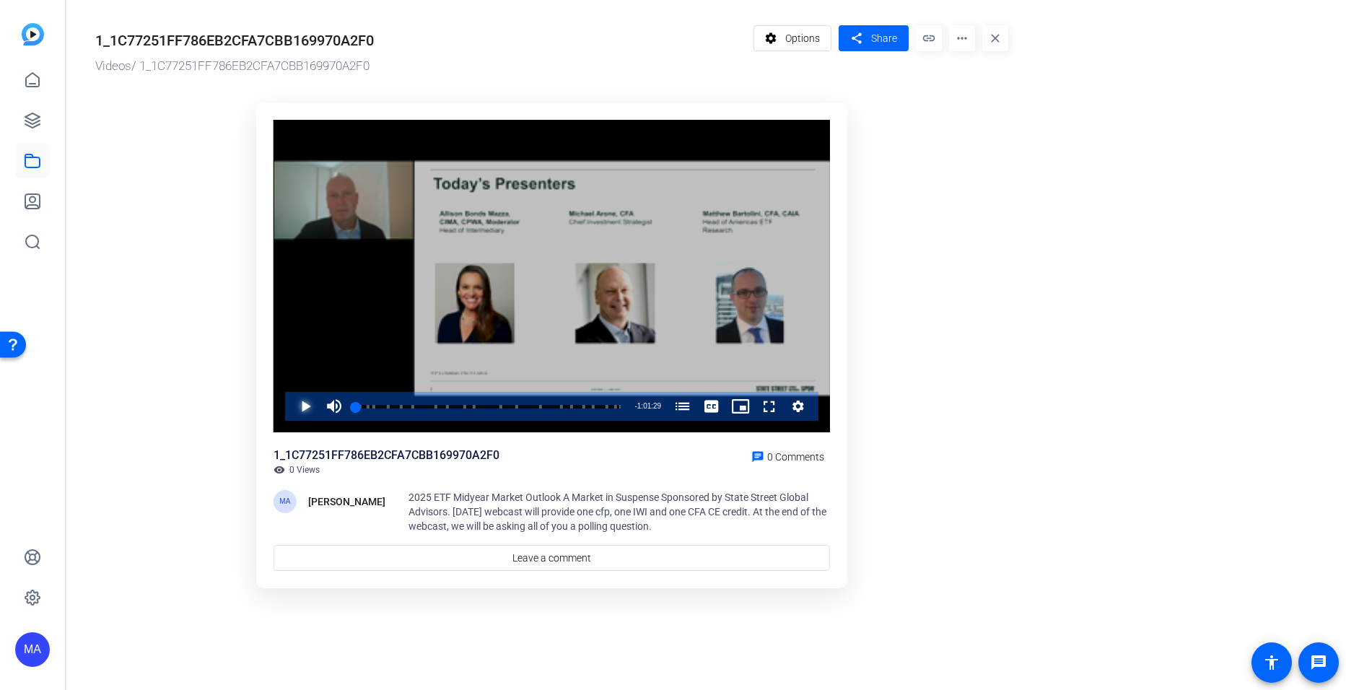
click at [291, 411] on span "Video Player" at bounding box center [291, 406] width 0 height 29
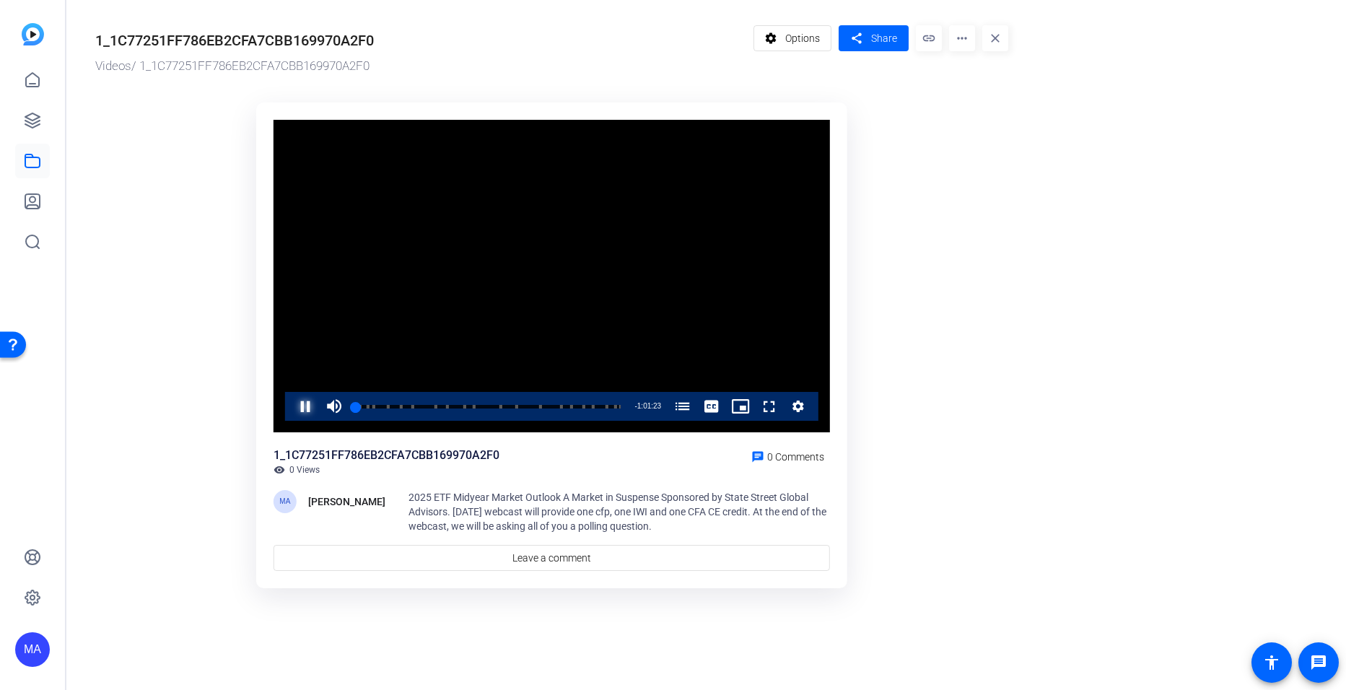
click at [291, 409] on span "Video Player" at bounding box center [291, 406] width 0 height 29
click at [42, 125] on link at bounding box center [32, 120] width 35 height 35
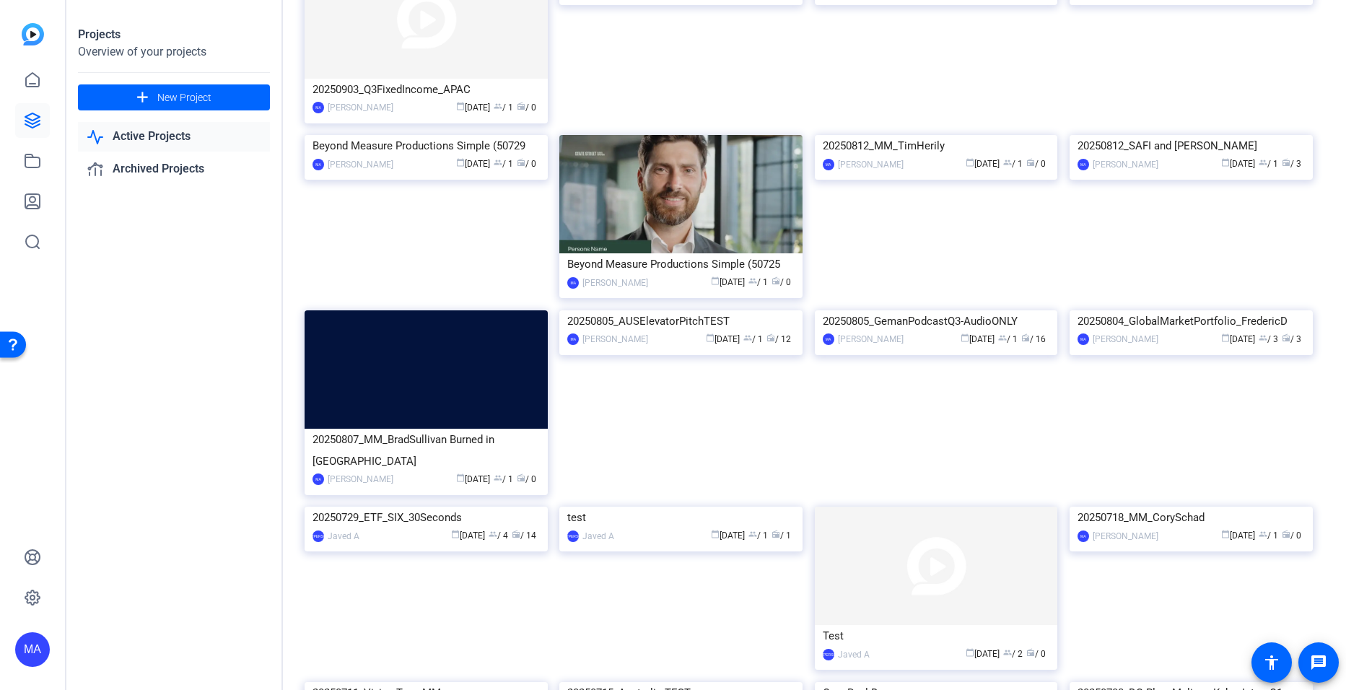
scroll to position [1, 0]
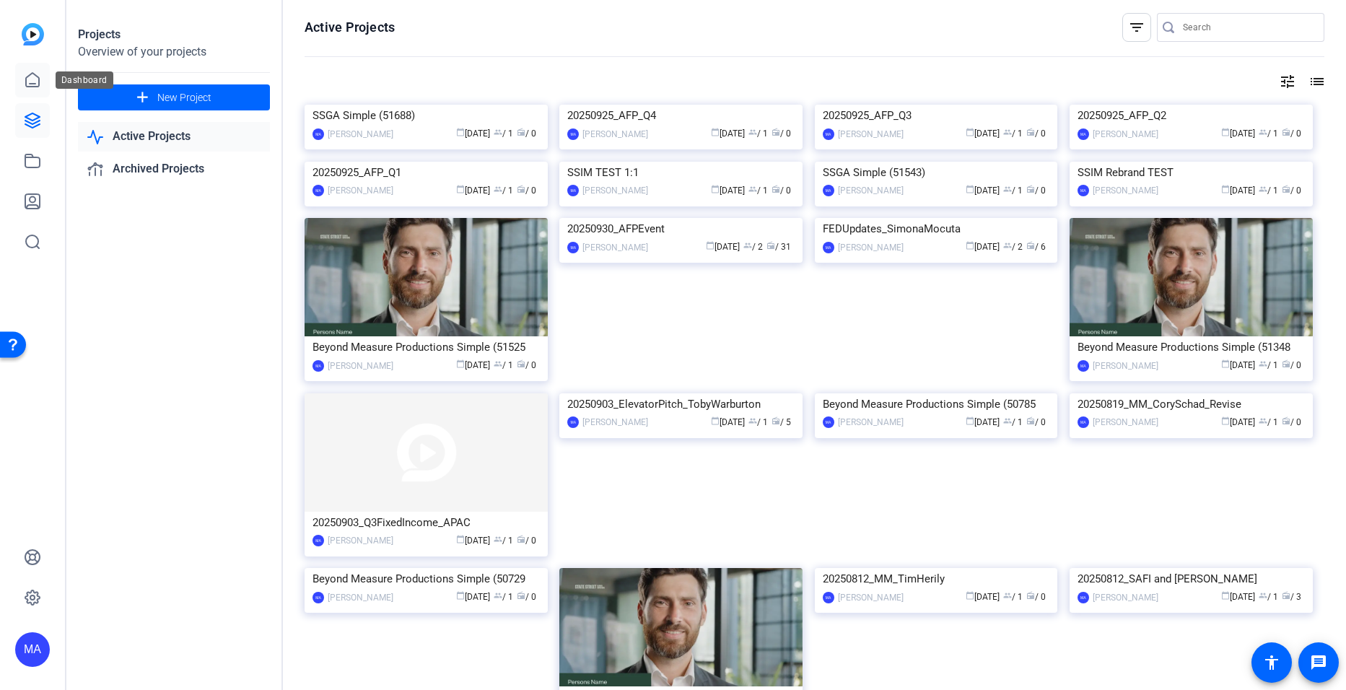
click at [35, 79] on icon at bounding box center [32, 79] width 17 height 17
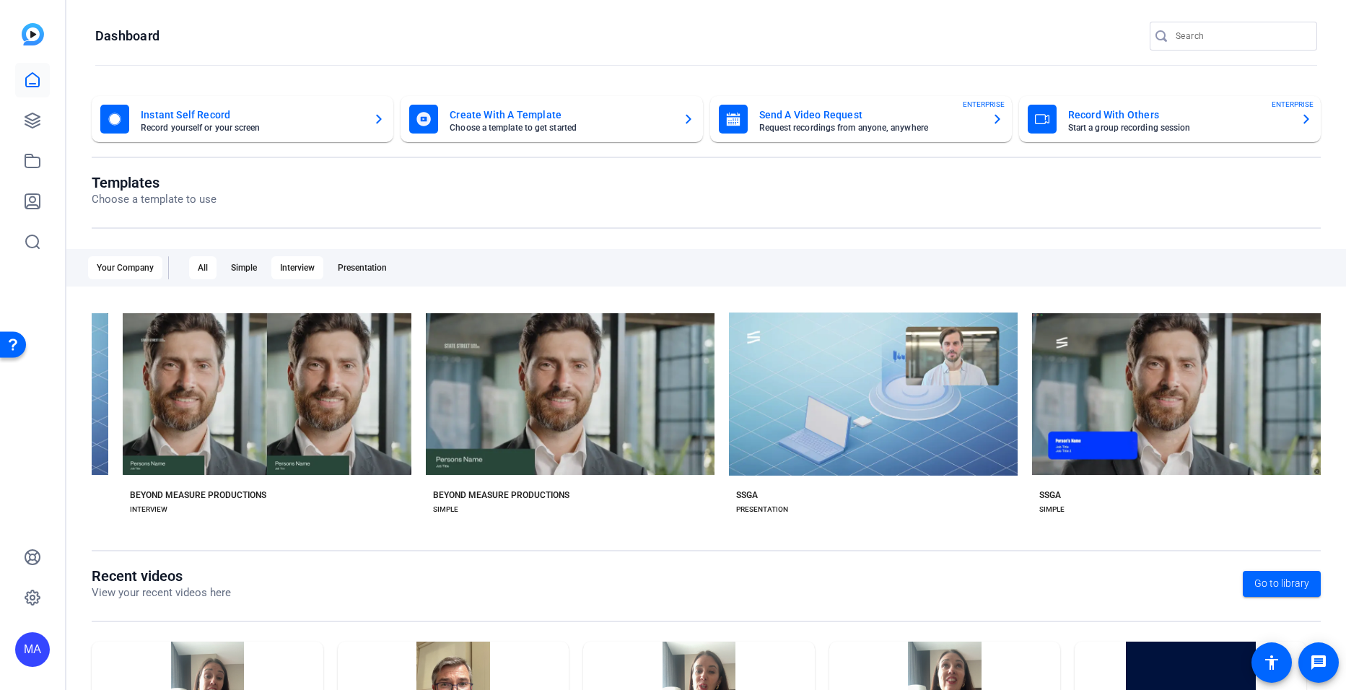
click at [310, 266] on div "Interview" at bounding box center [297, 267] width 52 height 23
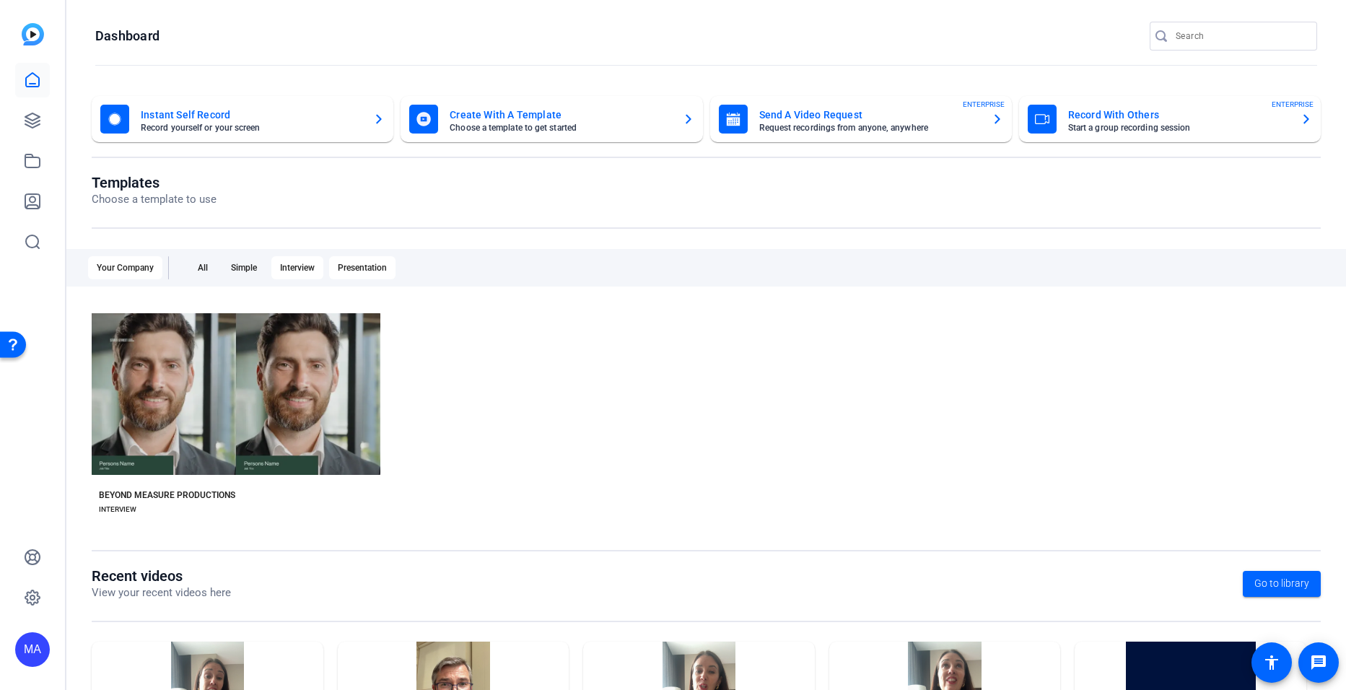
click at [357, 268] on div "Presentation" at bounding box center [362, 267] width 66 height 23
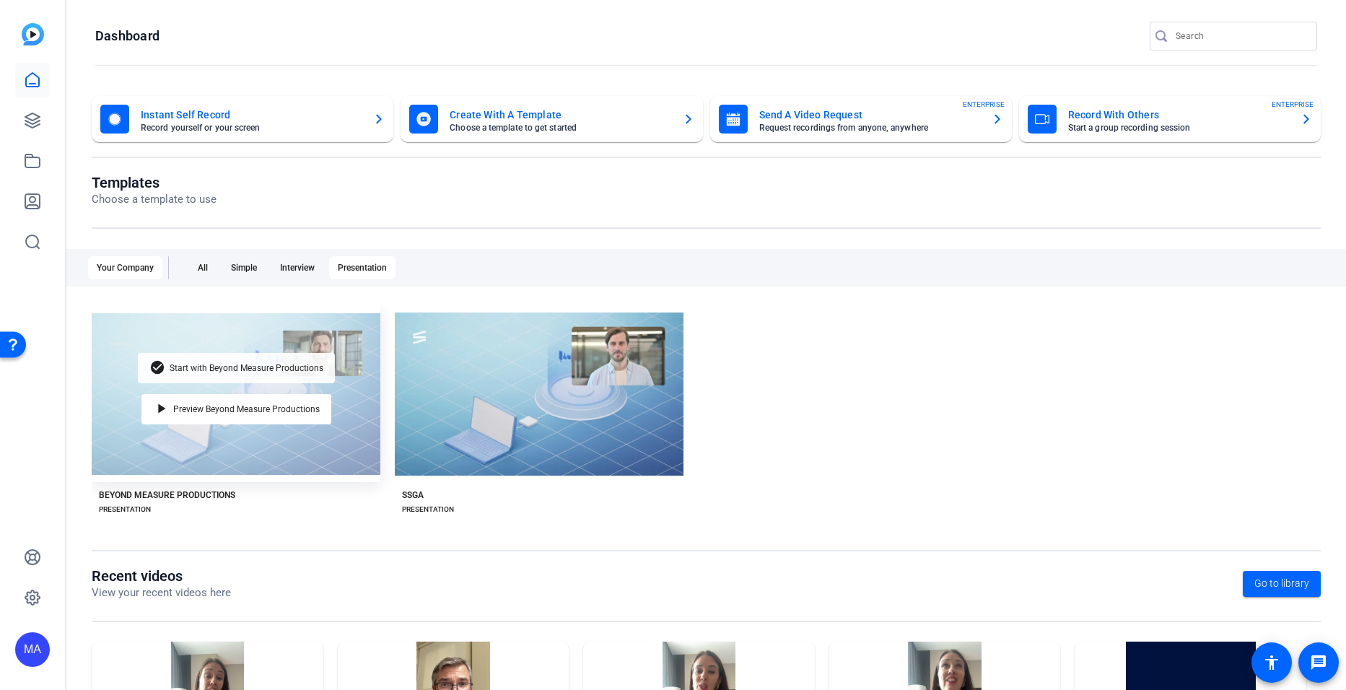
click at [263, 361] on div "check_circle Start with Beyond Measure Productions" at bounding box center [236, 368] width 197 height 30
